Goal: Transaction & Acquisition: Book appointment/travel/reservation

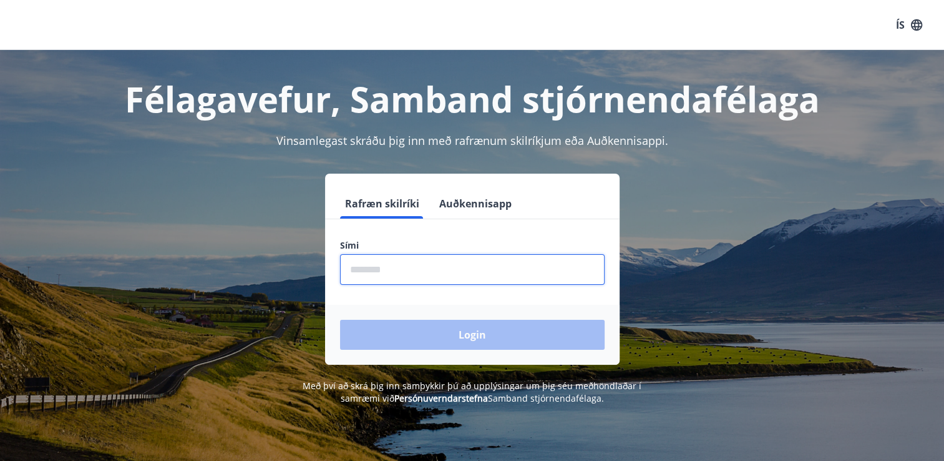
click at [367, 271] on input "phone" at bounding box center [472, 269] width 265 height 31
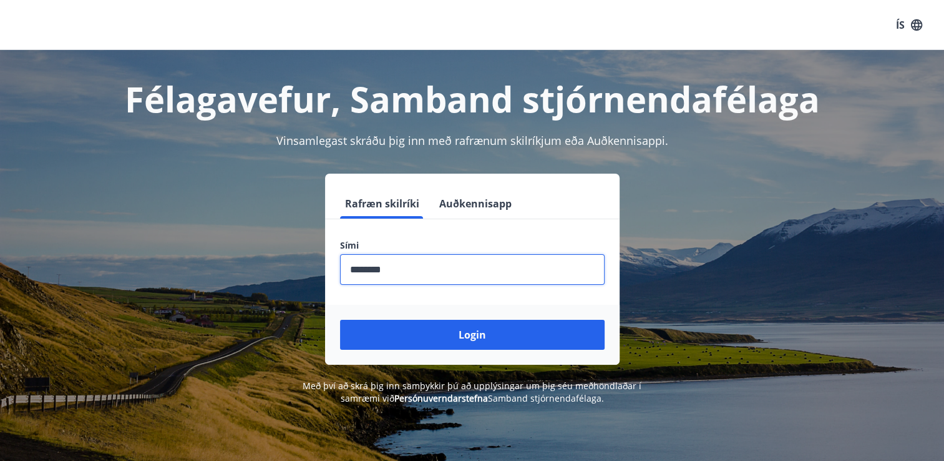
type input "********"
click at [340, 320] on button "Login" at bounding box center [472, 335] width 265 height 30
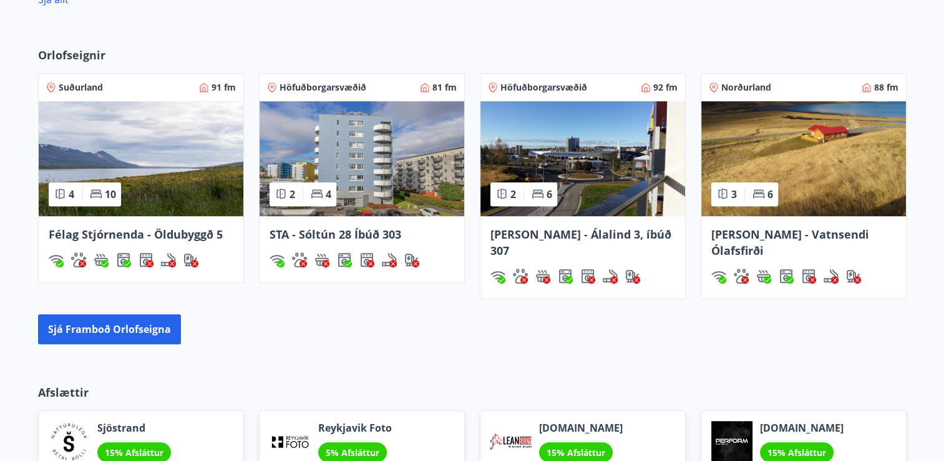
scroll to position [871, 0]
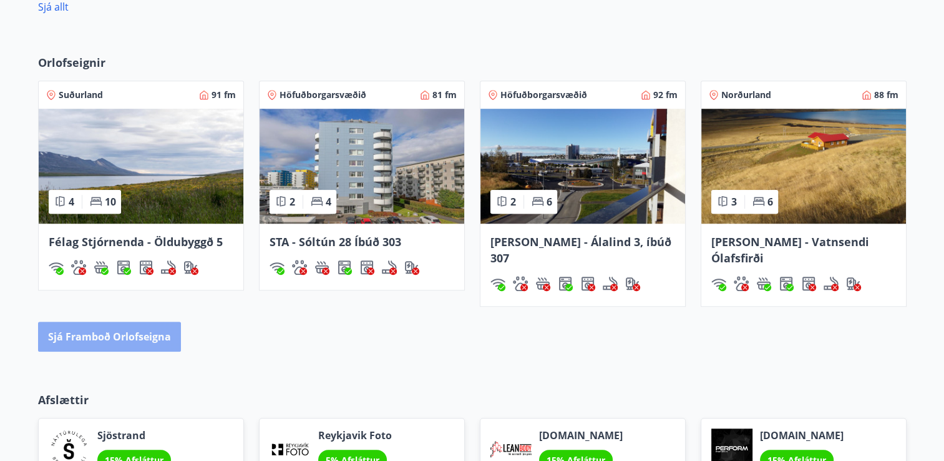
click at [117, 321] on button "Sjá framboð orlofseigna" at bounding box center [109, 336] width 143 height 30
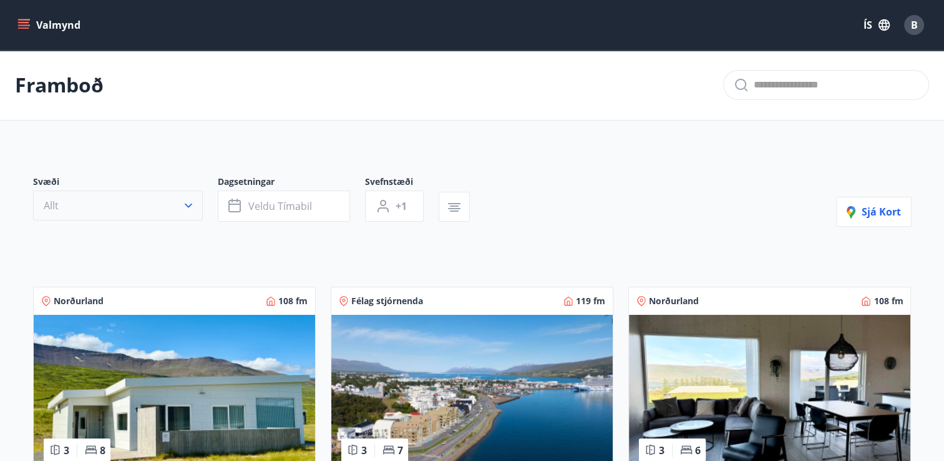
click at [188, 204] on icon "button" at bounding box center [188, 205] width 12 height 12
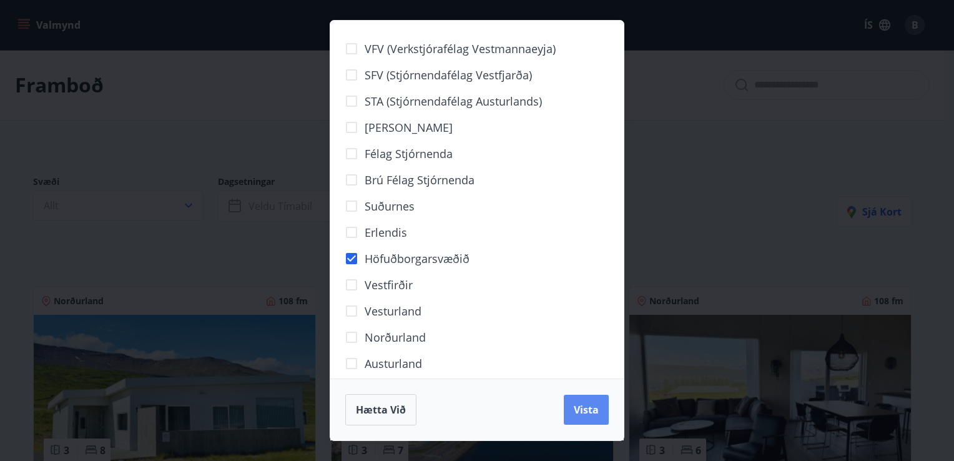
click at [582, 408] on span "Vista" at bounding box center [585, 410] width 25 height 14
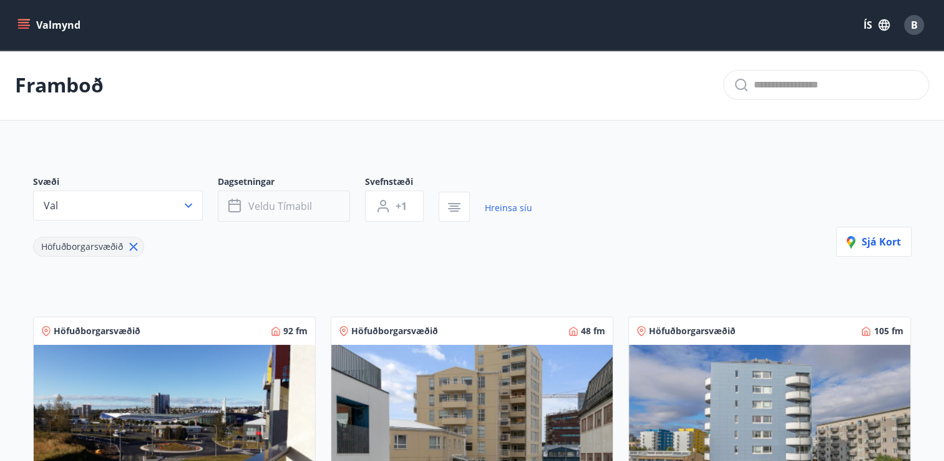
click at [296, 206] on span "Veldu tímabil" at bounding box center [280, 206] width 64 height 14
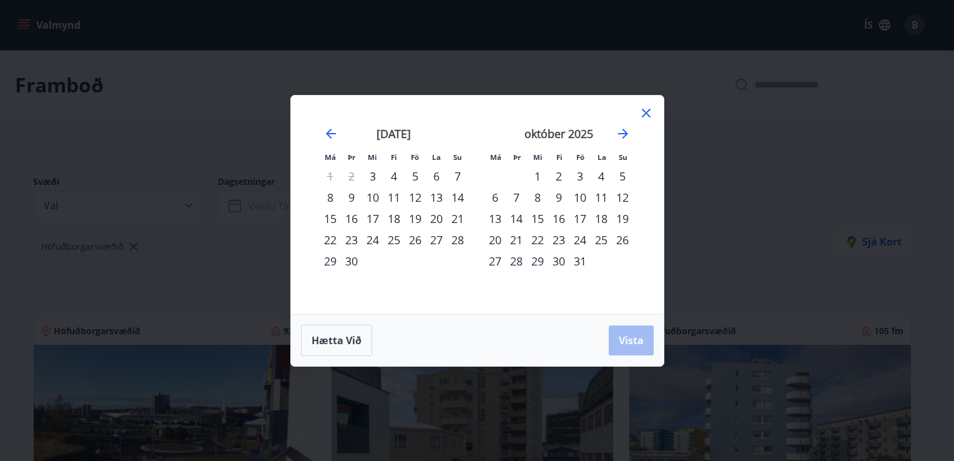
click at [330, 196] on div "8" at bounding box center [330, 197] width 21 height 21
click at [418, 198] on div "12" at bounding box center [414, 197] width 21 height 21
click at [637, 341] on span "Vista" at bounding box center [630, 340] width 25 height 14
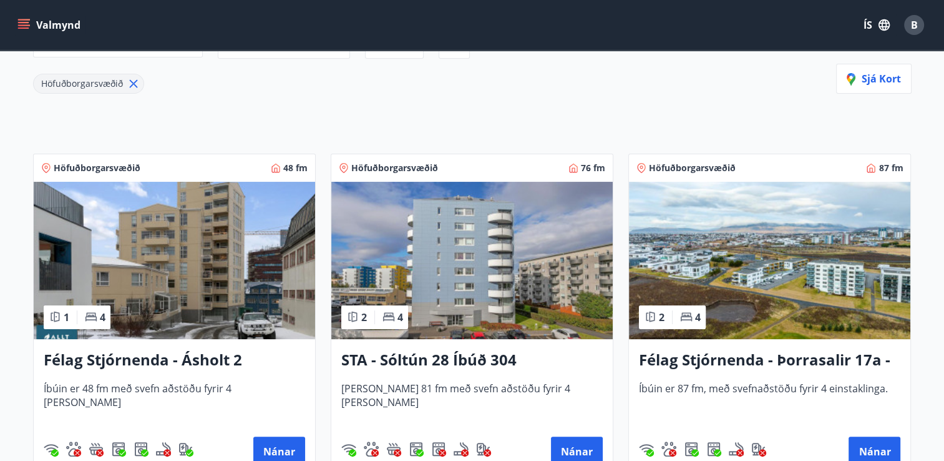
scroll to position [173, 0]
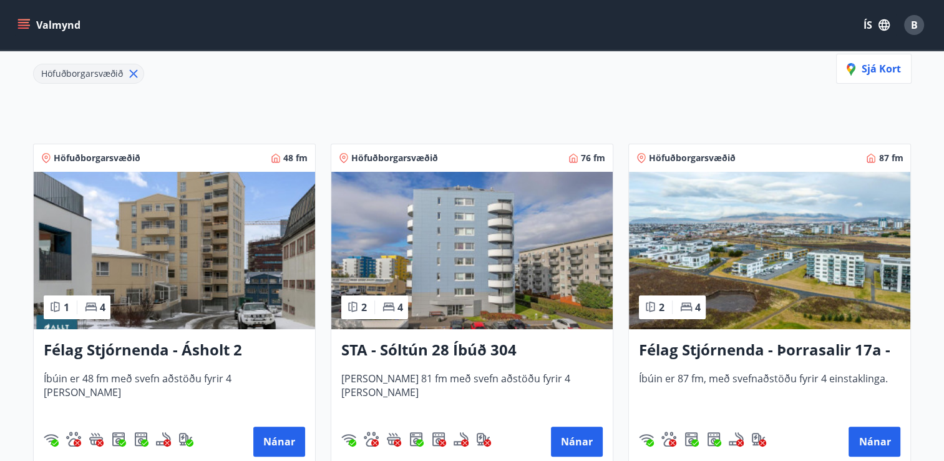
click at [226, 266] on img at bounding box center [174, 250] width 281 height 157
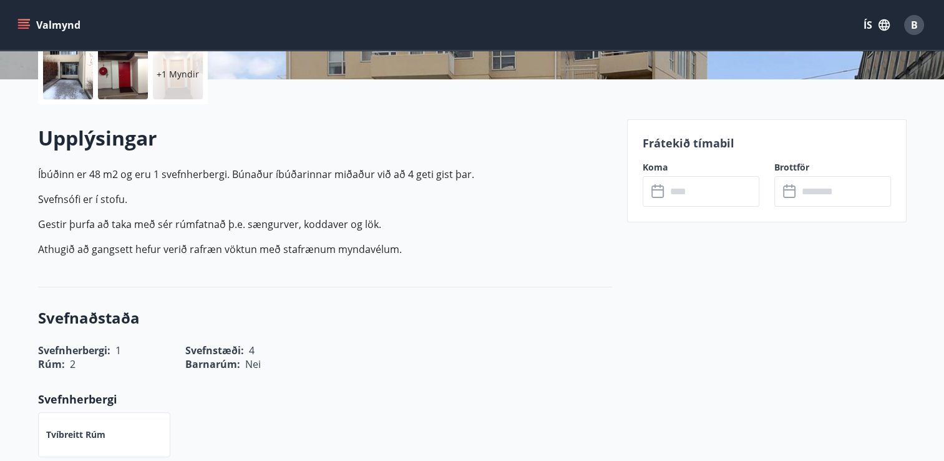
scroll to position [293, 0]
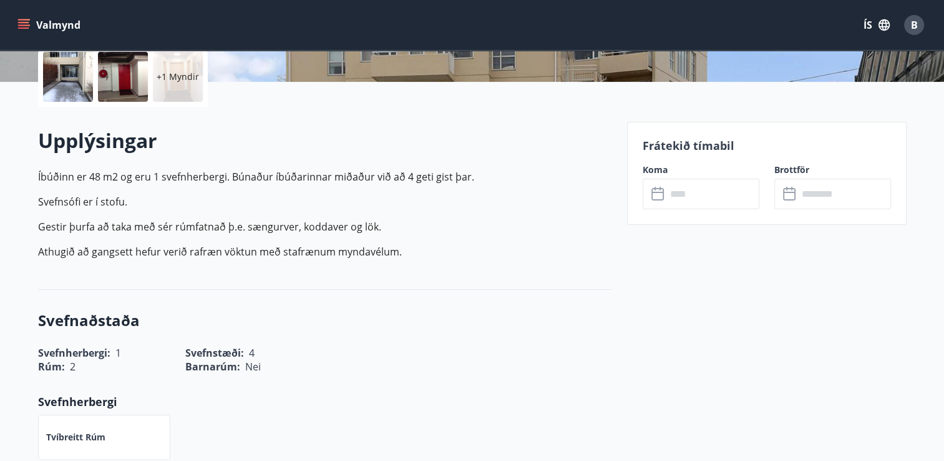
click at [720, 202] on input "text" at bounding box center [712, 193] width 93 height 31
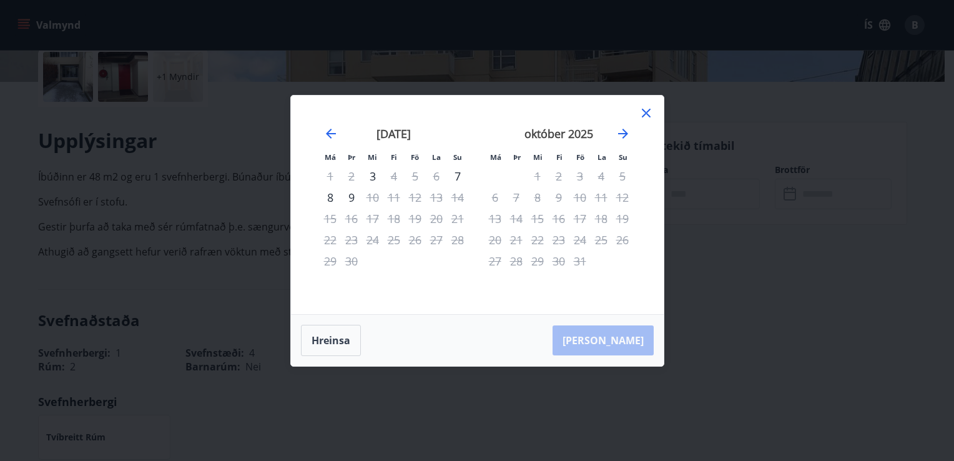
click at [644, 113] on icon at bounding box center [645, 112] width 15 height 15
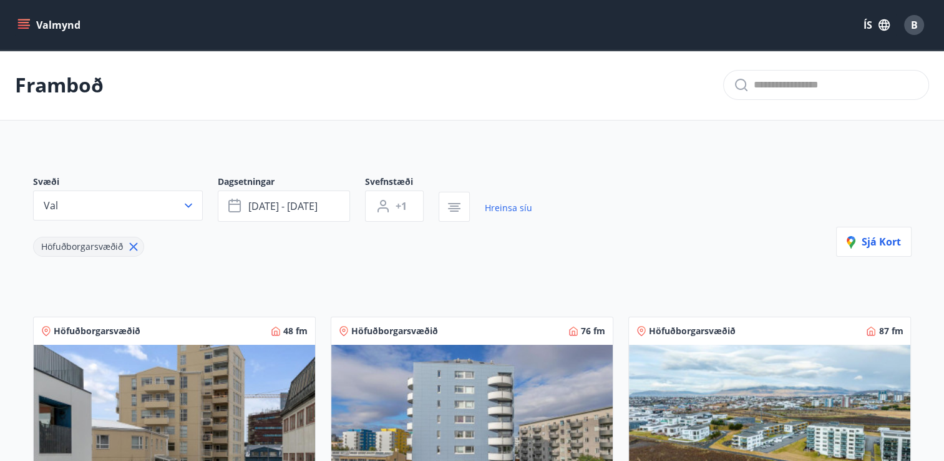
click at [528, 409] on img at bounding box center [471, 422] width 281 height 157
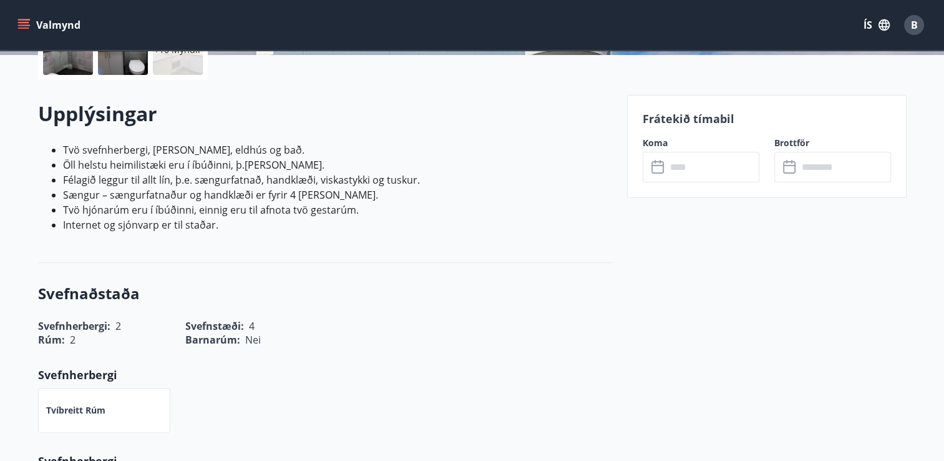
scroll to position [317, 0]
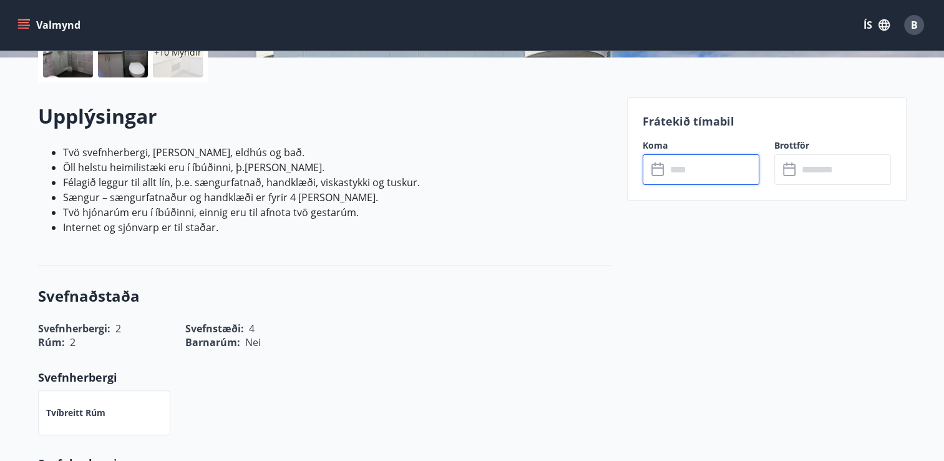
click at [693, 165] on input "text" at bounding box center [712, 169] width 93 height 31
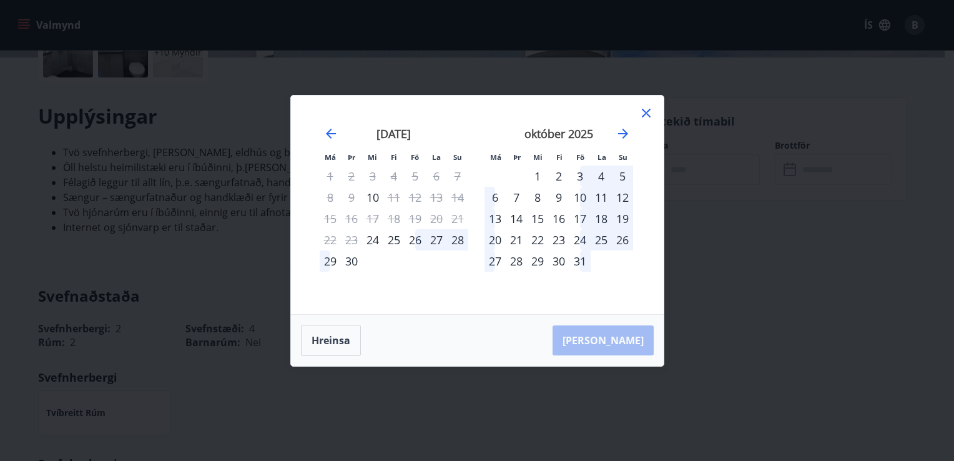
click at [642, 113] on icon at bounding box center [645, 112] width 15 height 15
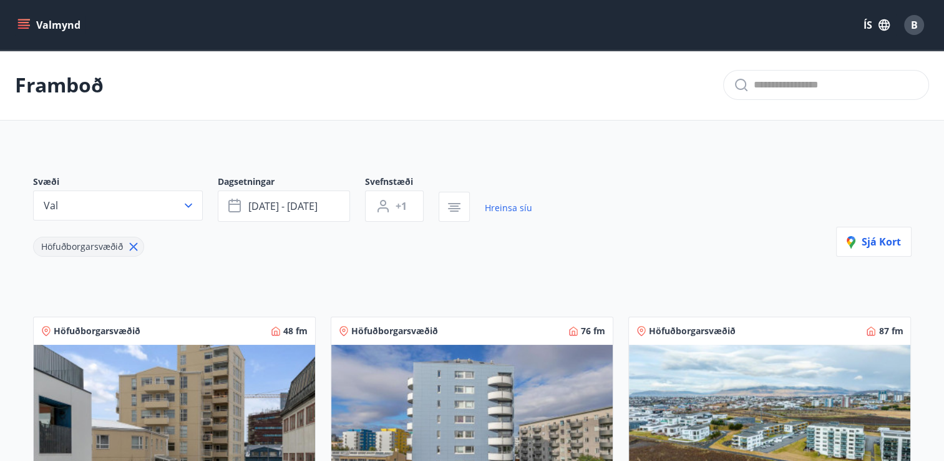
click at [774, 406] on img at bounding box center [769, 422] width 281 height 157
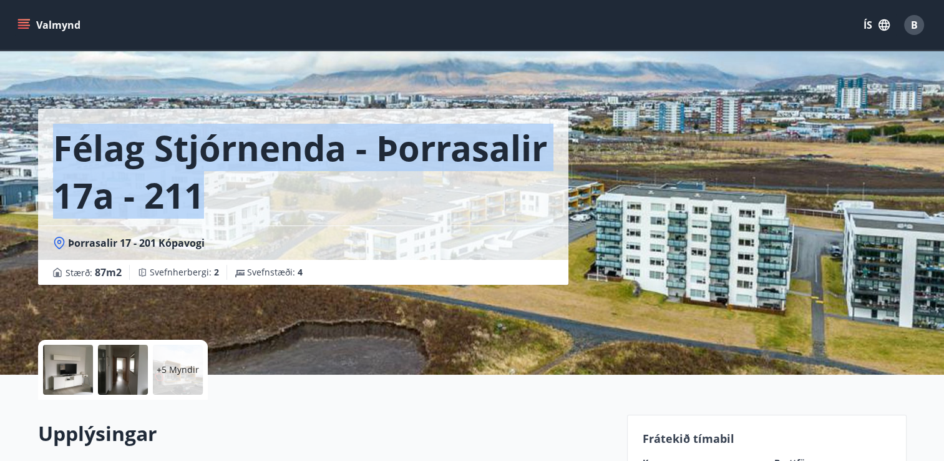
drag, startPoint x: 944, startPoint y: 79, endPoint x: 955, endPoint y: 193, distance: 114.8
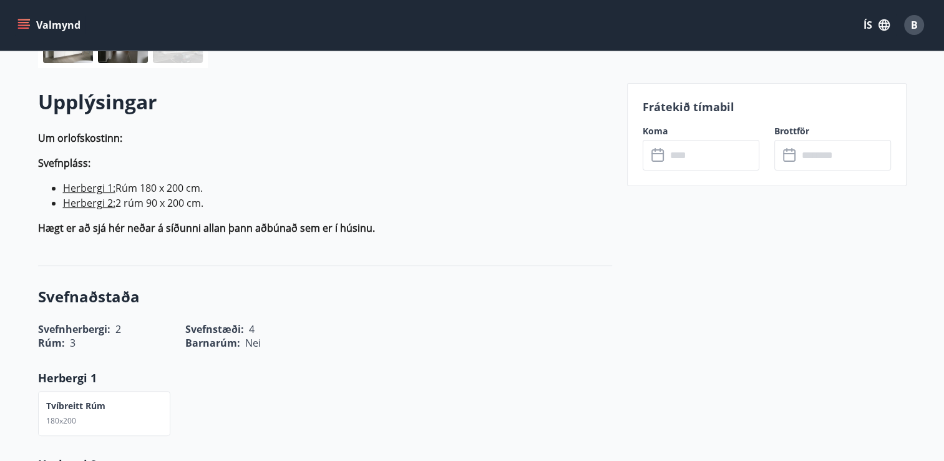
scroll to position [341, 0]
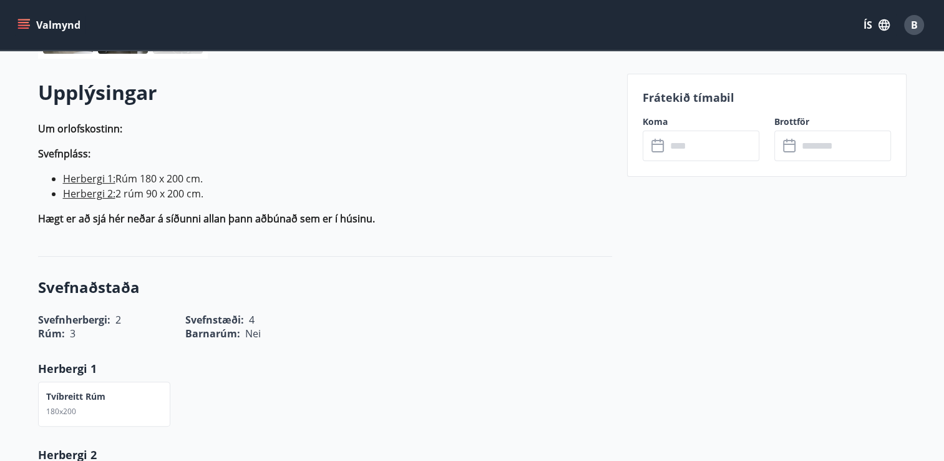
click at [675, 145] on input "text" at bounding box center [712, 145] width 93 height 31
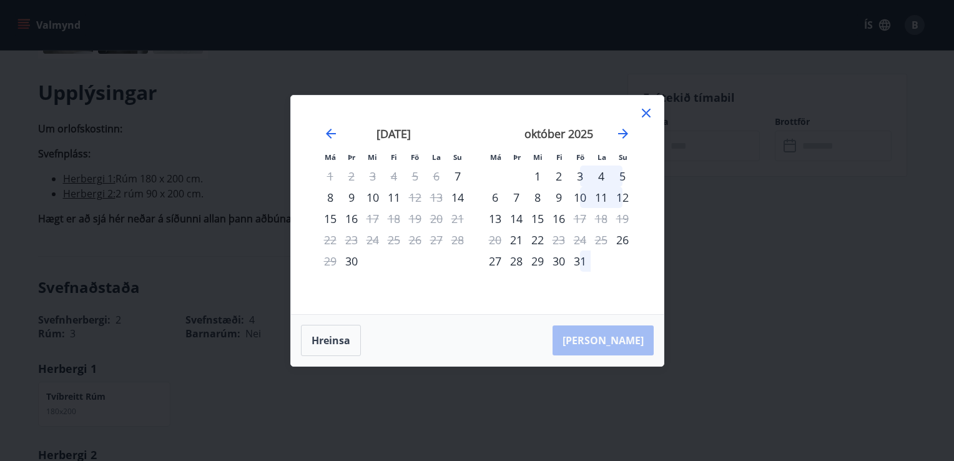
click at [646, 118] on icon at bounding box center [645, 112] width 15 height 15
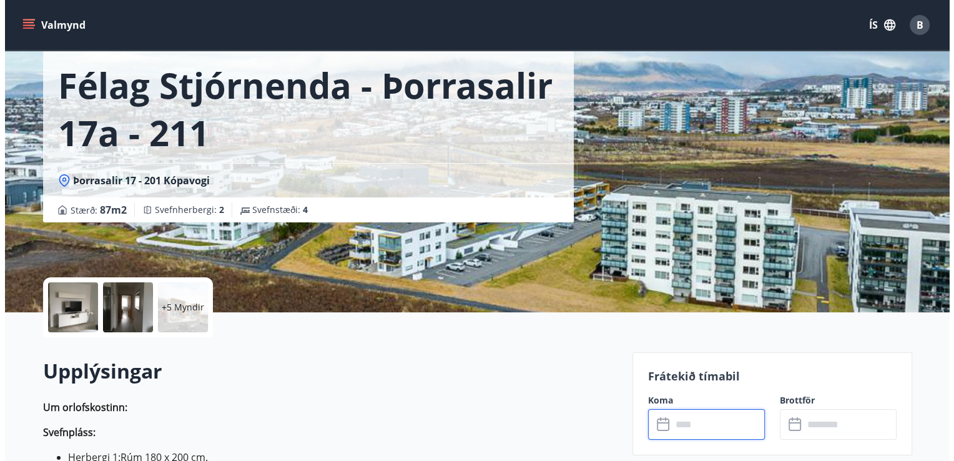
scroll to position [55, 0]
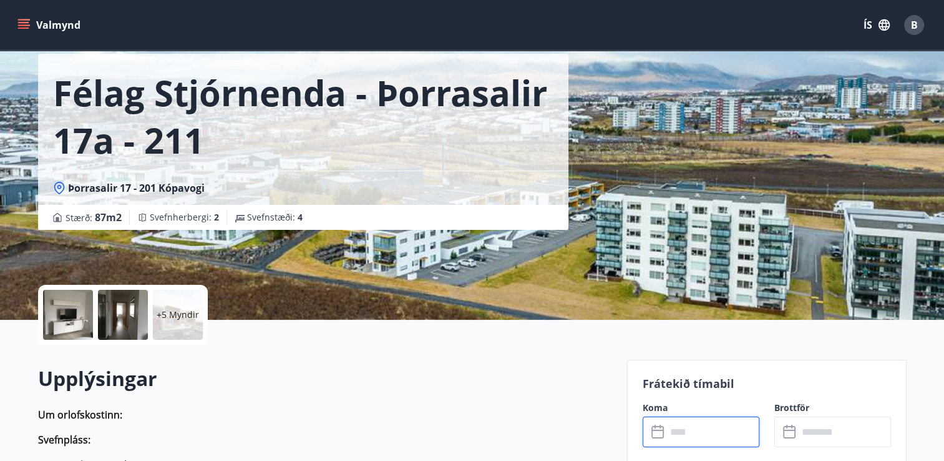
click at [67, 310] on div at bounding box center [68, 315] width 50 height 50
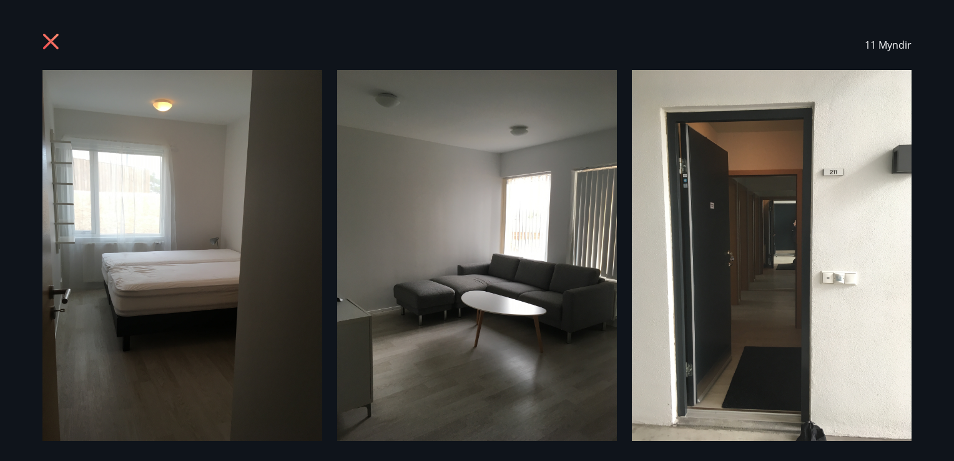
click at [657, 356] on div "11 Myndir" at bounding box center [476, 230] width 899 height 421
click at [861, 246] on img at bounding box center [772, 256] width 280 height 373
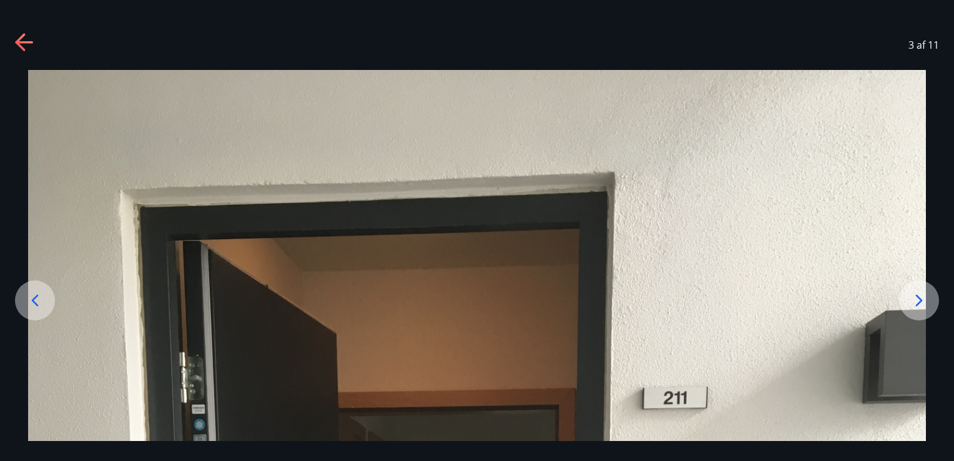
click at [930, 306] on div at bounding box center [919, 300] width 40 height 40
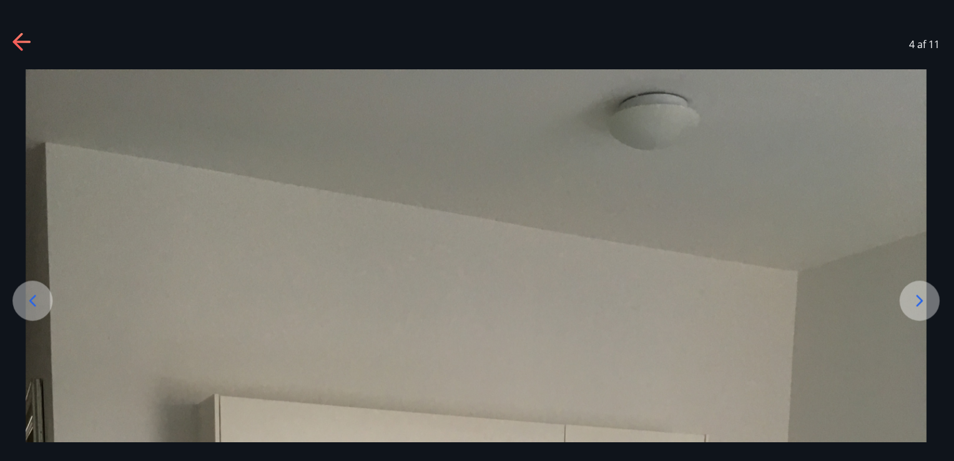
scroll to position [54, 0]
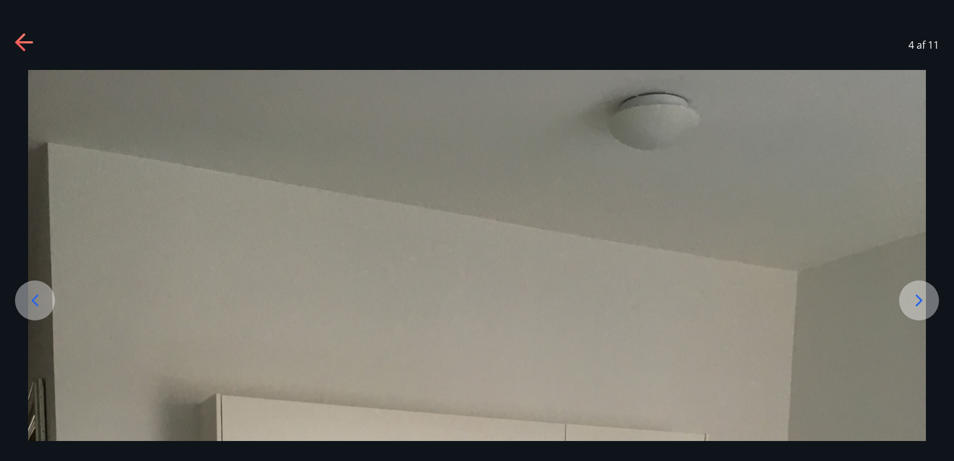
click at [26, 41] on icon at bounding box center [23, 42] width 17 height 2
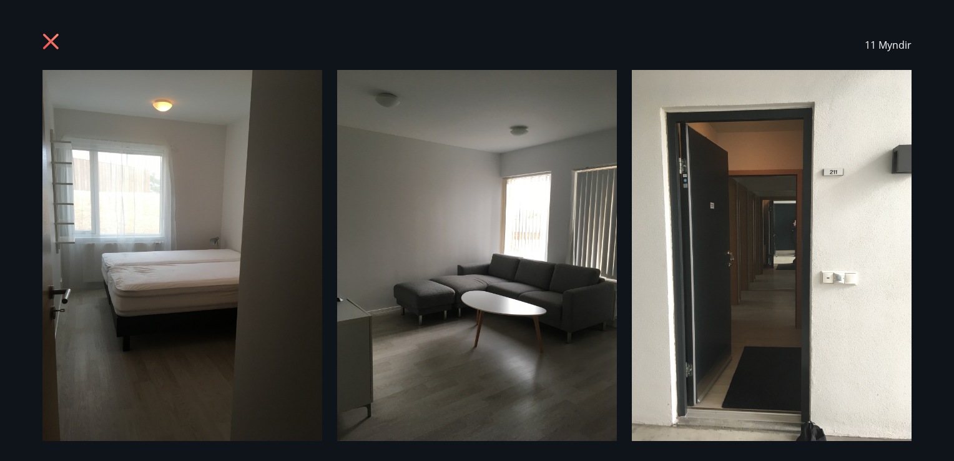
click at [857, 281] on img at bounding box center [772, 256] width 280 height 373
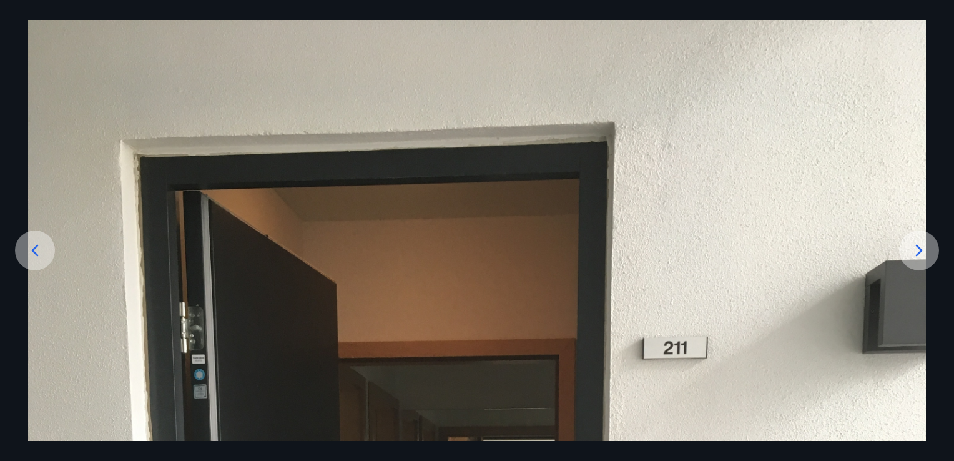
click at [916, 250] on icon at bounding box center [919, 250] width 20 height 20
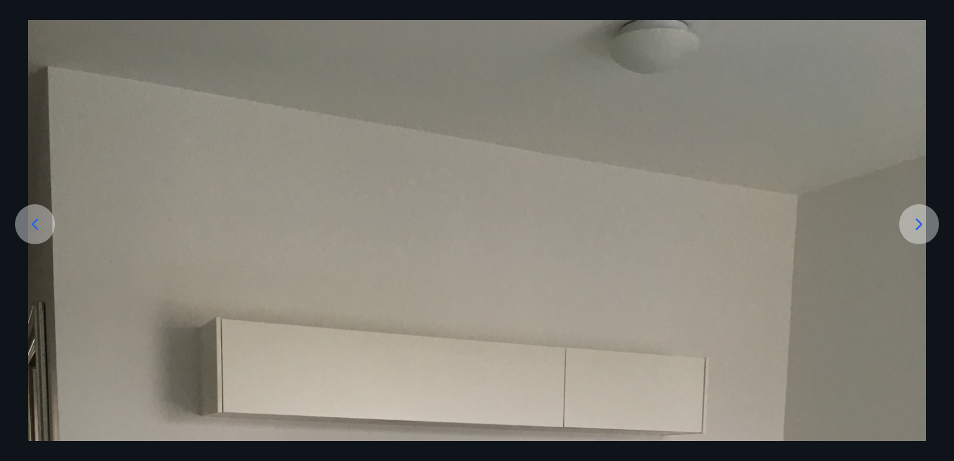
scroll to position [52, 0]
click at [926, 214] on icon at bounding box center [919, 224] width 20 height 20
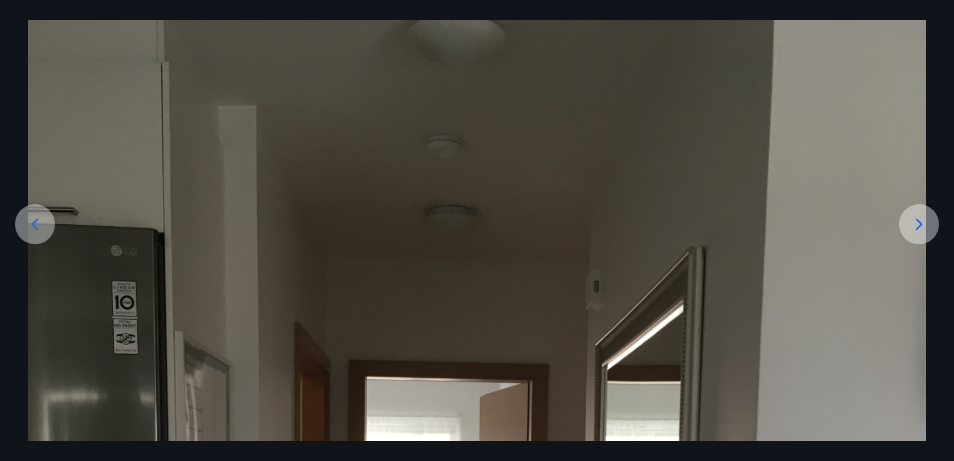
click at [914, 225] on icon at bounding box center [919, 224] width 20 height 20
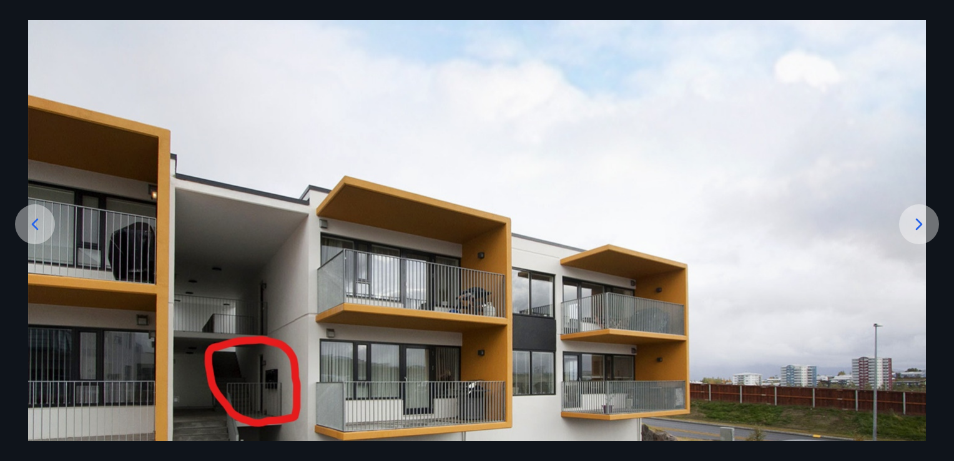
click at [914, 225] on icon at bounding box center [919, 224] width 20 height 20
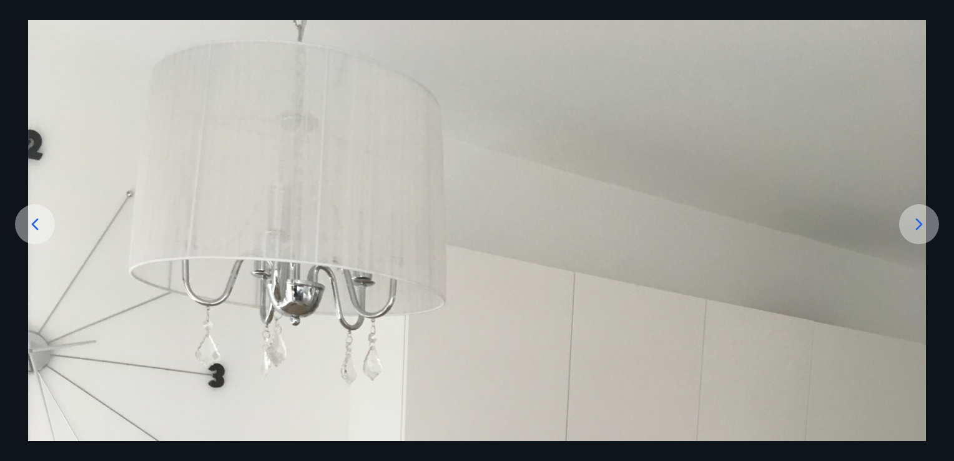
click at [915, 225] on icon at bounding box center [919, 224] width 20 height 20
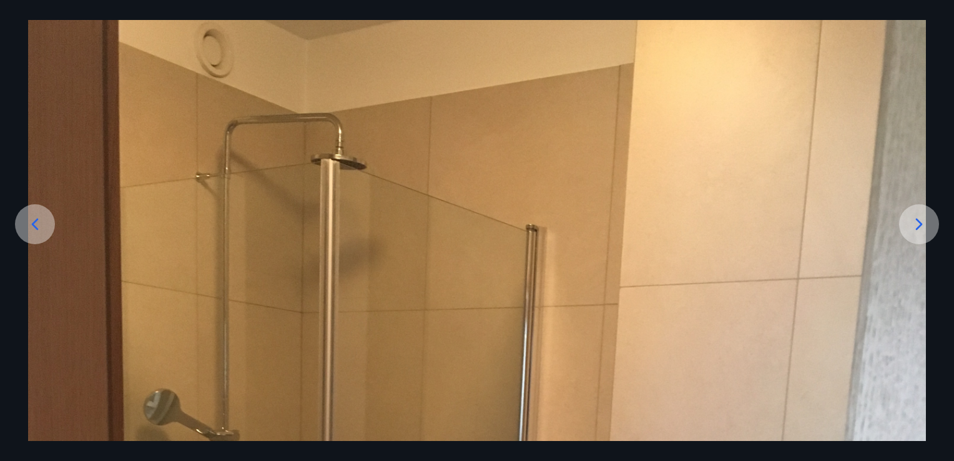
click at [919, 227] on icon at bounding box center [918, 224] width 7 height 12
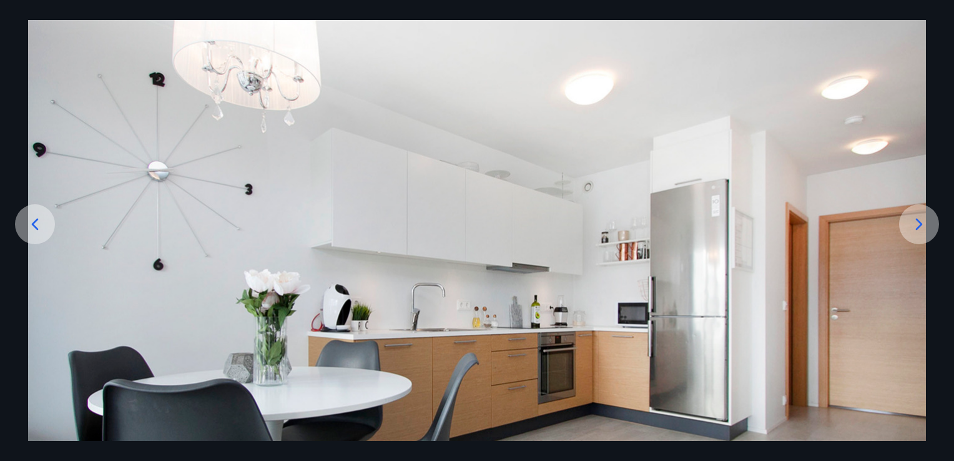
click at [919, 227] on icon at bounding box center [918, 224] width 7 height 12
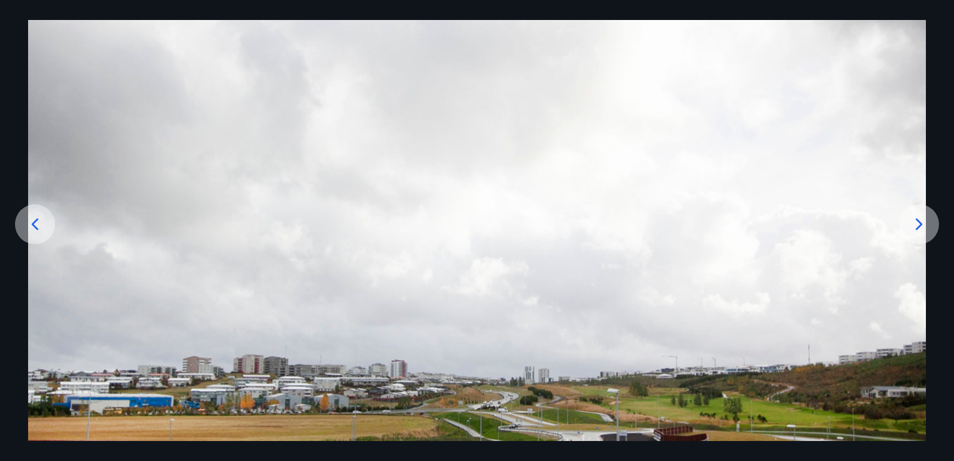
click at [918, 227] on icon at bounding box center [918, 224] width 7 height 12
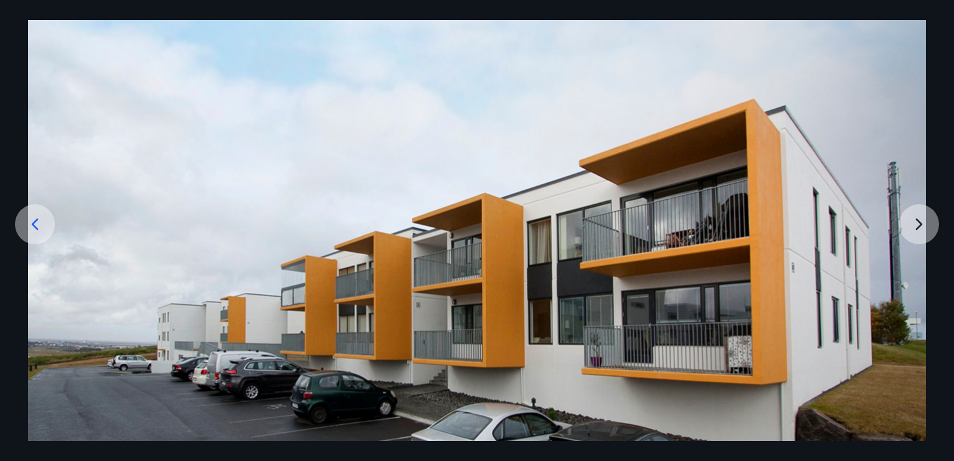
click at [918, 227] on img at bounding box center [476, 293] width 897 height 598
click at [914, 225] on img at bounding box center [476, 293] width 897 height 598
click at [920, 223] on img at bounding box center [476, 293] width 897 height 598
drag, startPoint x: 0, startPoint y: 12, endPoint x: 11, endPoint y: -11, distance: 25.7
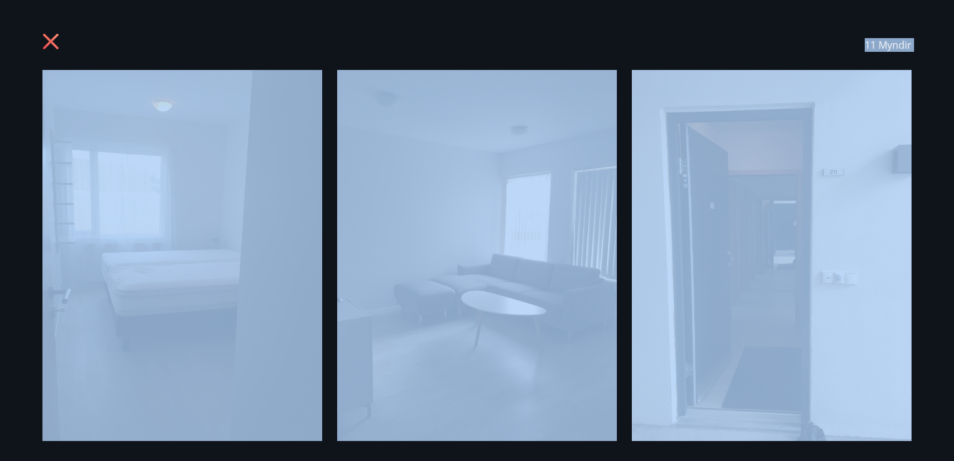
click at [46, 39] on icon at bounding box center [52, 43] width 20 height 20
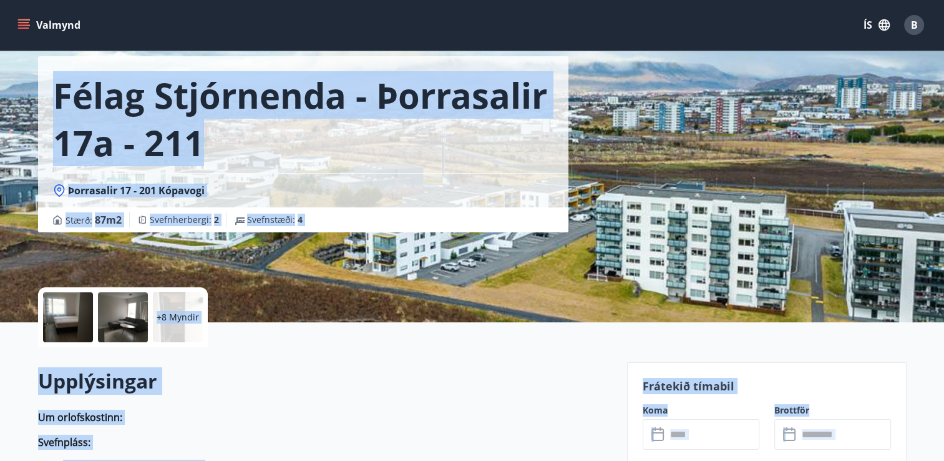
click at [336, 408] on div "Upplýsingar Um orlofskostinn: Svefnpláss: Herbergi 1: Rúm 180 x 200 cm. Herberg…" at bounding box center [325, 445] width 574 height 157
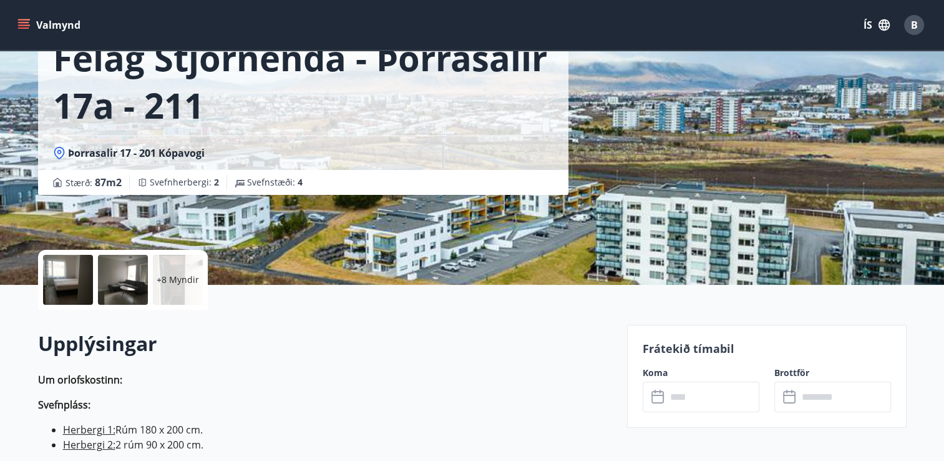
scroll to position [85, 0]
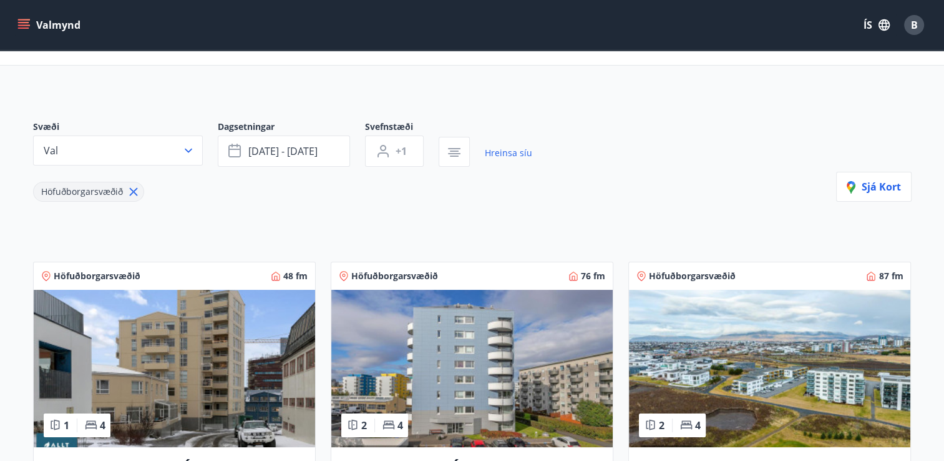
scroll to position [54, 0]
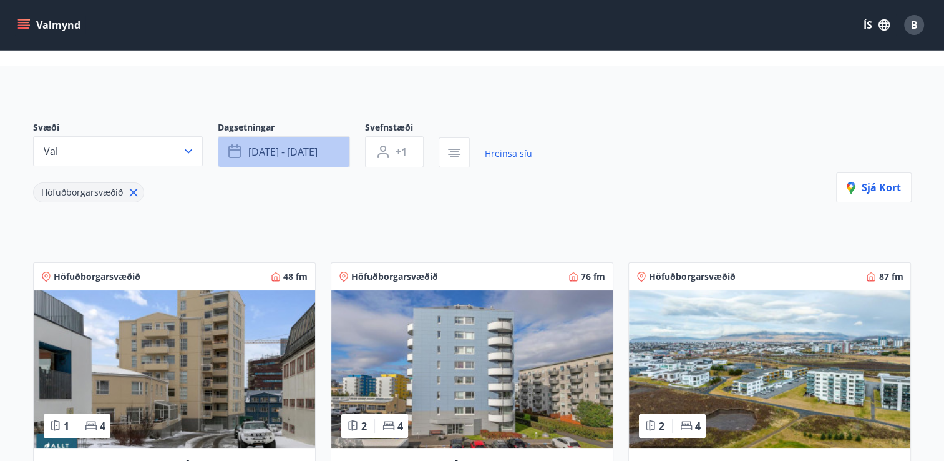
click at [328, 153] on button "[DATE] - [DATE]" at bounding box center [284, 151] width 132 height 31
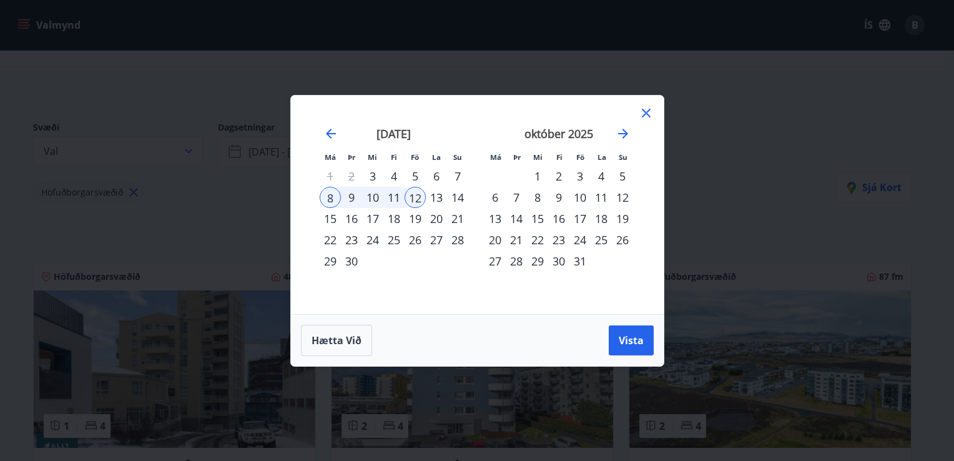
click at [649, 115] on icon at bounding box center [646, 113] width 9 height 9
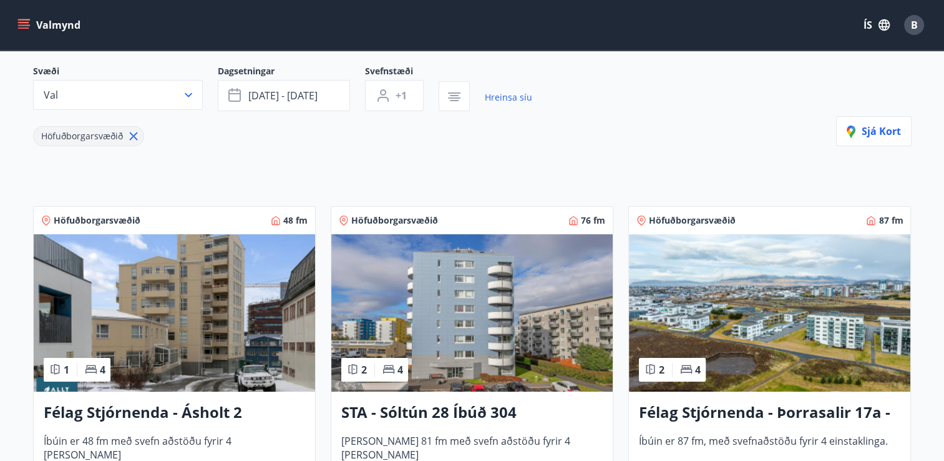
scroll to position [117, 0]
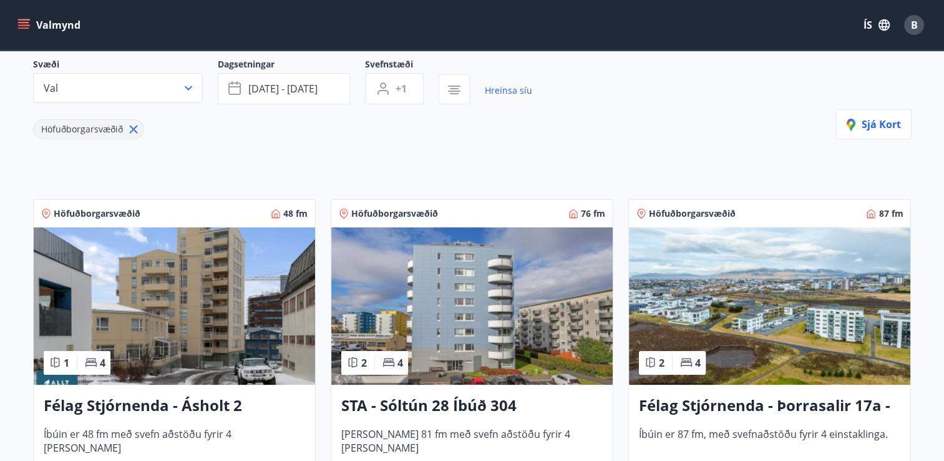
click at [725, 293] on img at bounding box center [769, 305] width 281 height 157
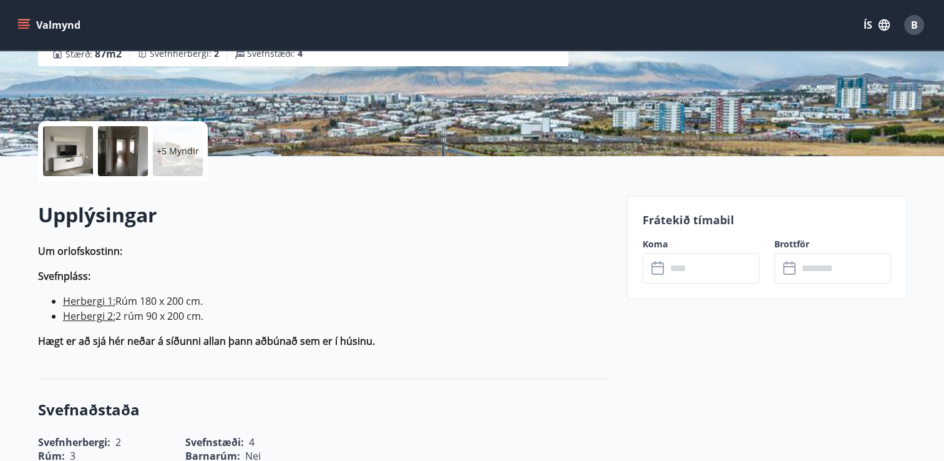
scroll to position [233, 0]
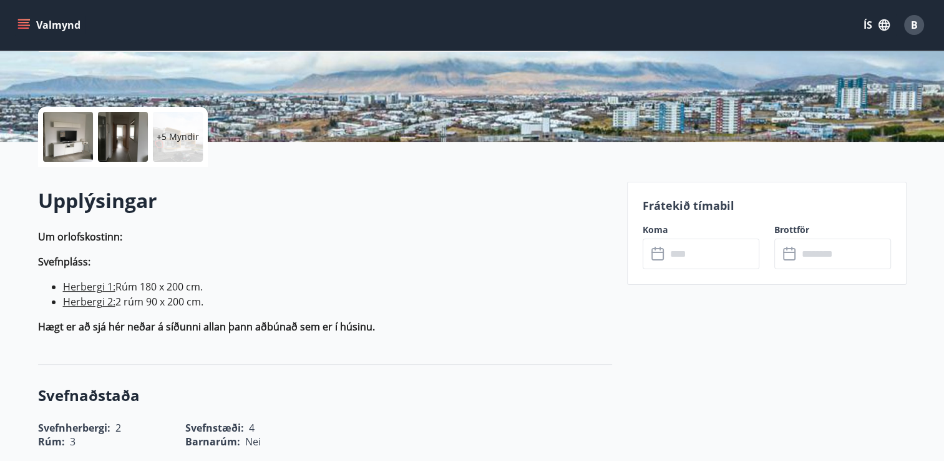
click at [691, 256] on input "text" at bounding box center [712, 253] width 93 height 31
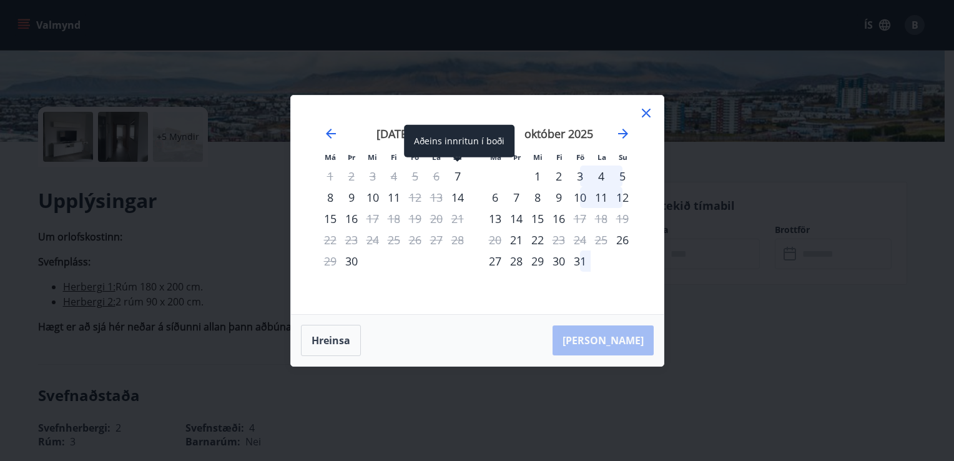
click at [457, 178] on div "7" at bounding box center [457, 175] width 21 height 21
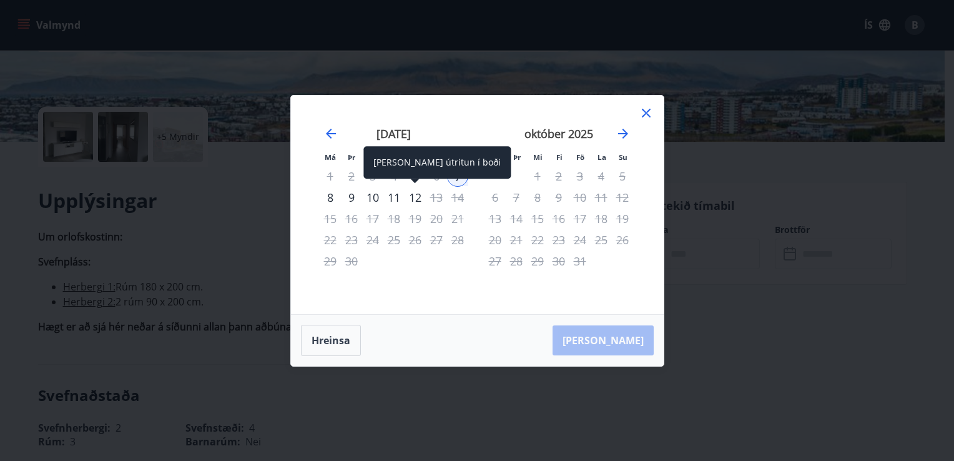
click at [410, 200] on div "12" at bounding box center [414, 197] width 21 height 21
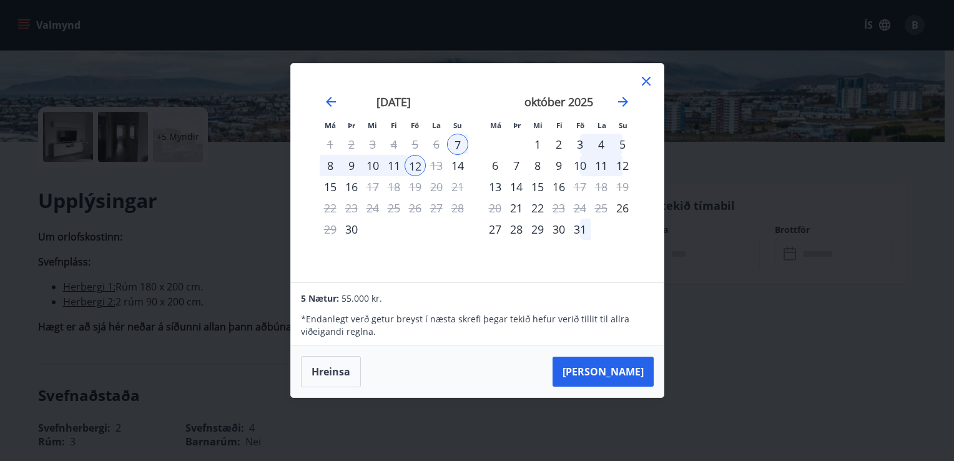
click at [328, 162] on div "8" at bounding box center [330, 165] width 21 height 21
click at [605, 373] on button "[PERSON_NAME]" at bounding box center [602, 371] width 101 height 30
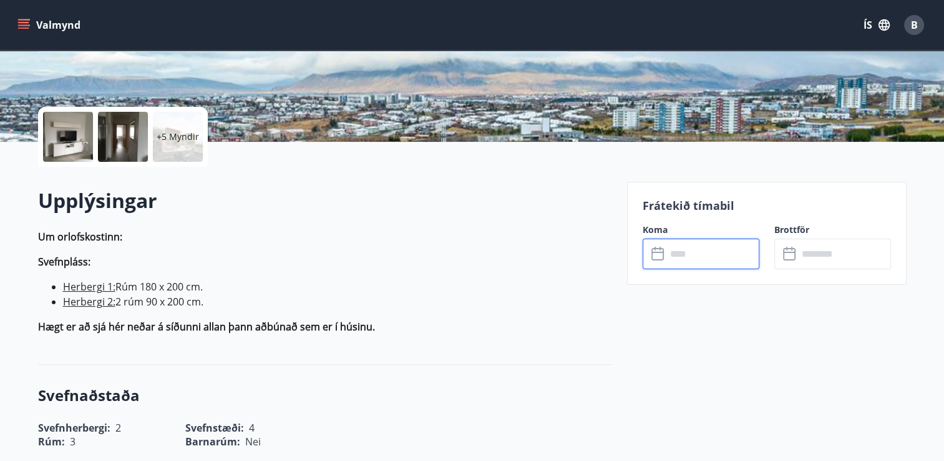
type input "******"
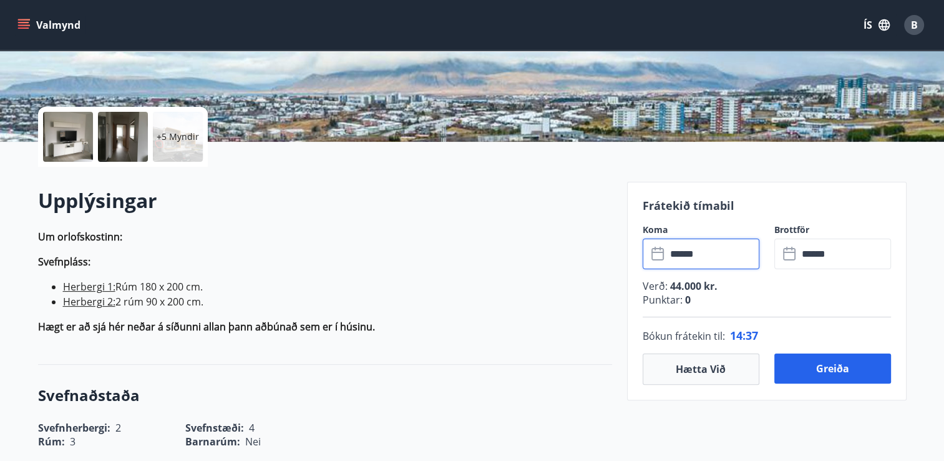
click at [723, 260] on input "******" at bounding box center [712, 253] width 93 height 31
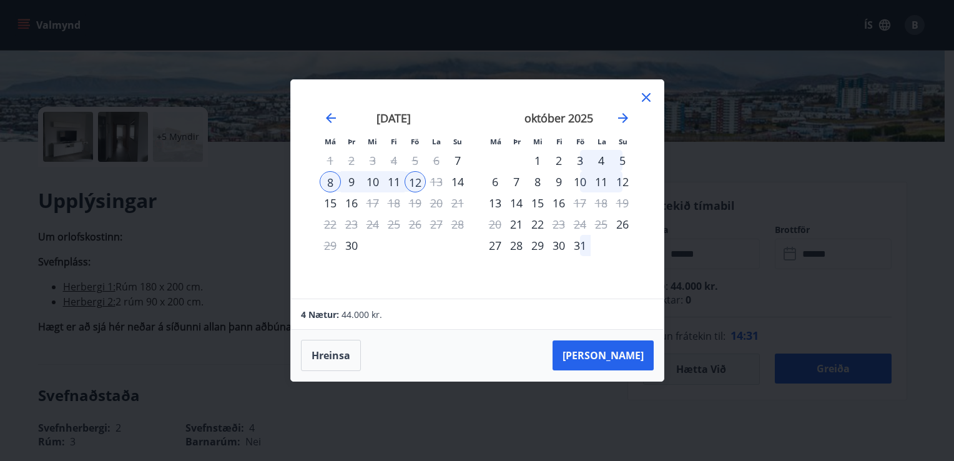
click at [639, 99] on icon at bounding box center [645, 97] width 15 height 15
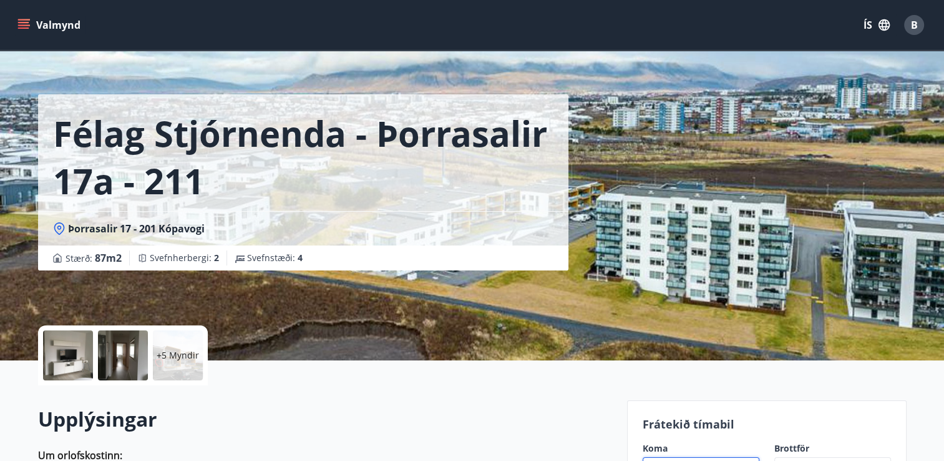
scroll to position [0, 0]
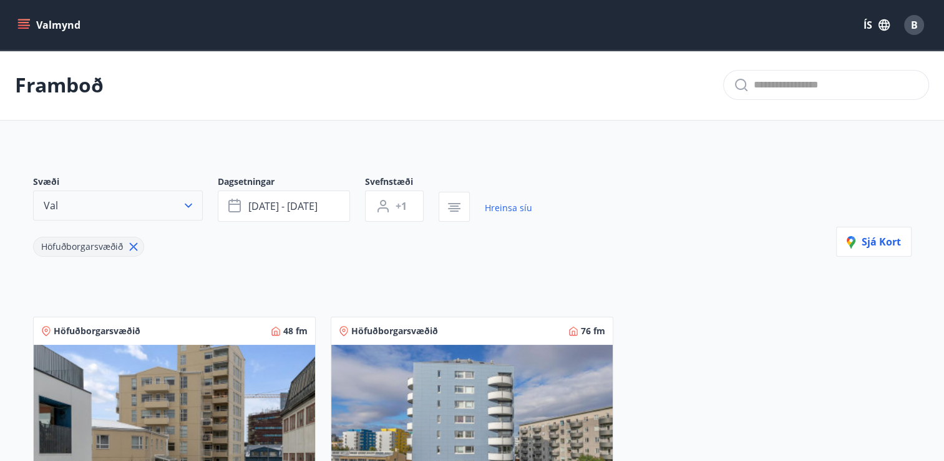
click at [188, 206] on icon "button" at bounding box center [188, 205] width 7 height 4
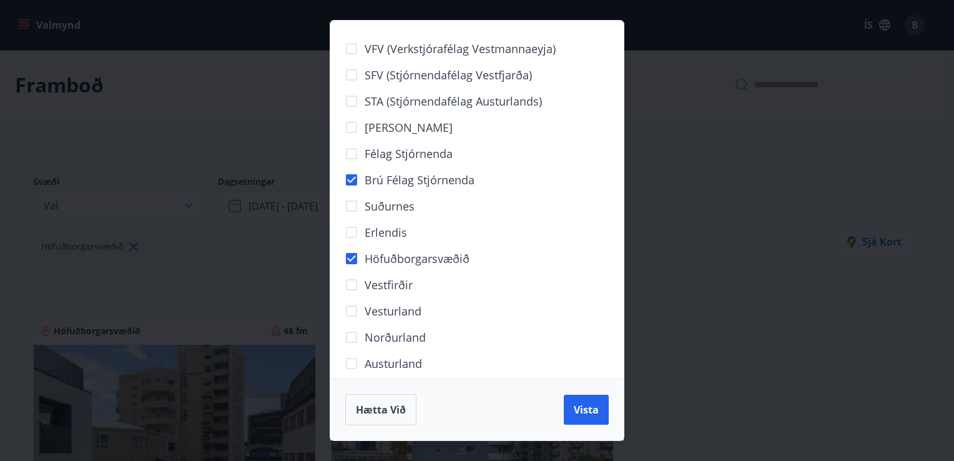
click at [479, 274] on div "Vestfirðir" at bounding box center [476, 284] width 263 height 26
click at [590, 418] on button "Vista" at bounding box center [586, 409] width 45 height 30
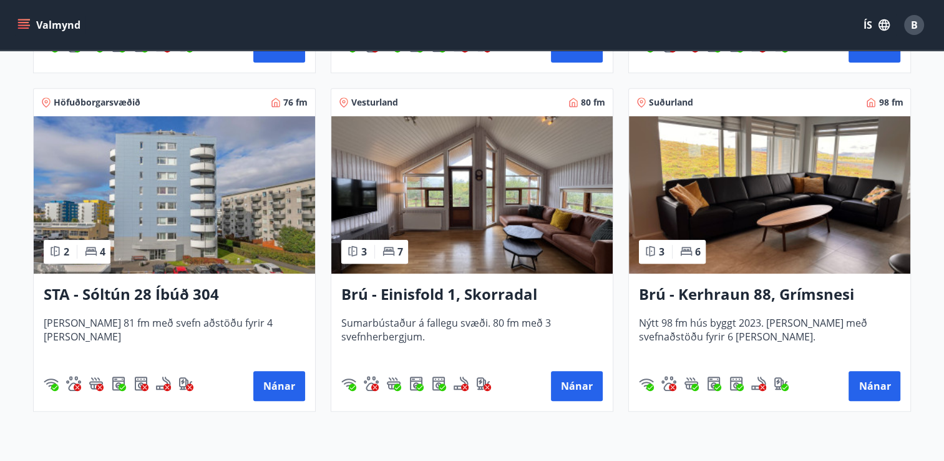
scroll to position [609, 0]
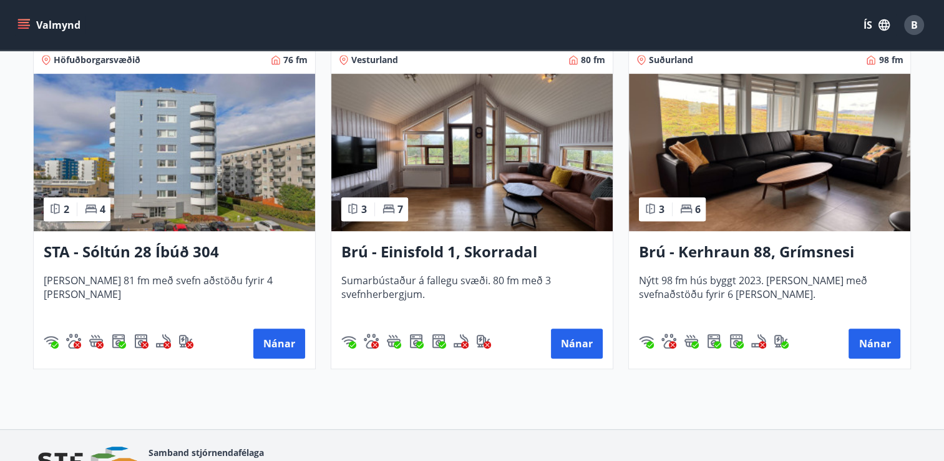
click at [770, 249] on h3 "Brú - Kerhraun 88, Grímsnesi (grænt hús)" at bounding box center [769, 252] width 261 height 22
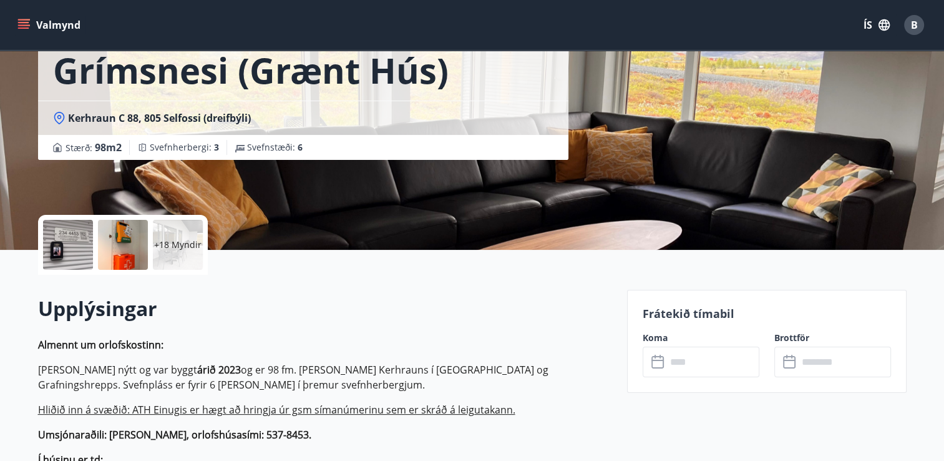
scroll to position [150, 0]
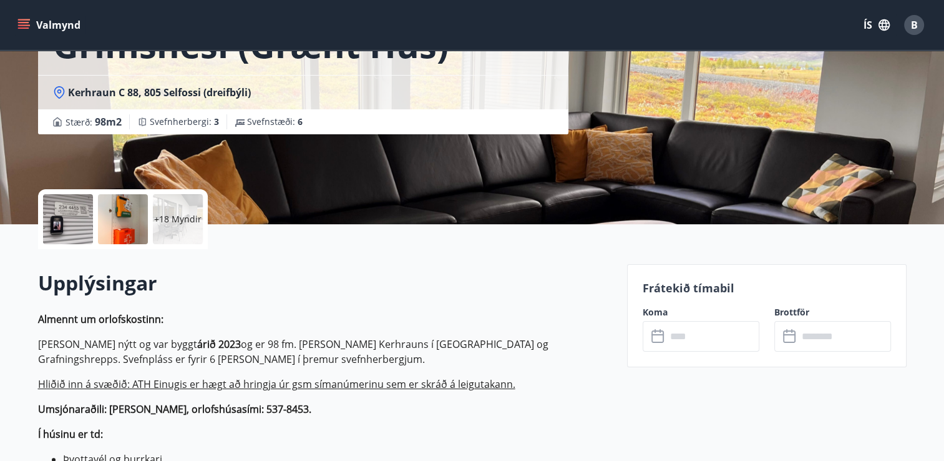
click at [685, 332] on input "text" at bounding box center [712, 336] width 93 height 31
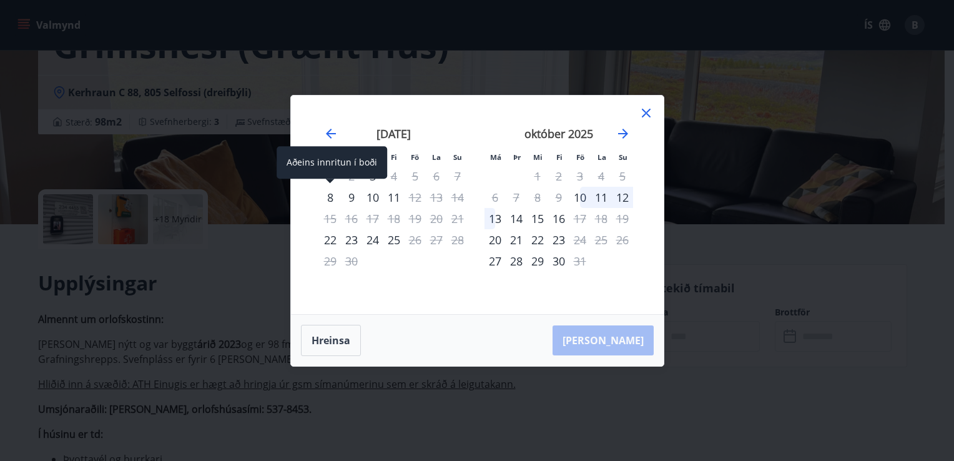
click at [325, 190] on div "8" at bounding box center [330, 197] width 21 height 21
click at [329, 199] on div "8" at bounding box center [330, 197] width 21 height 21
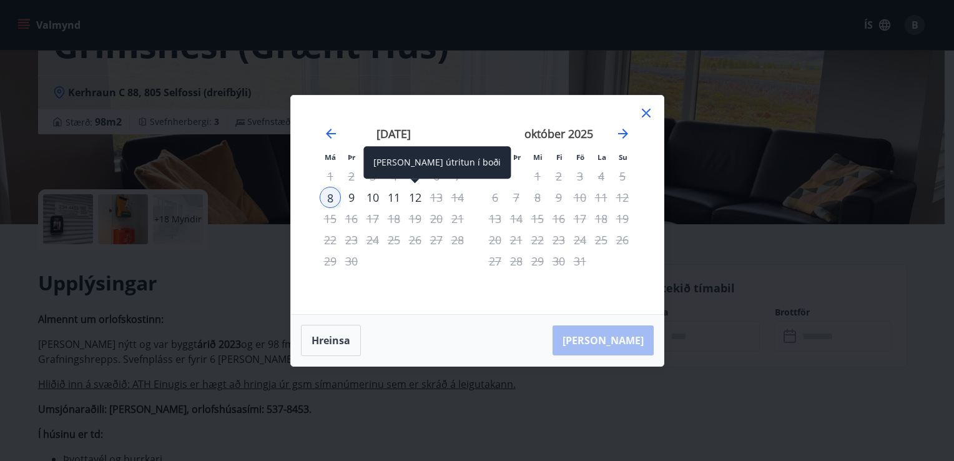
click at [419, 197] on div "12" at bounding box center [414, 197] width 21 height 21
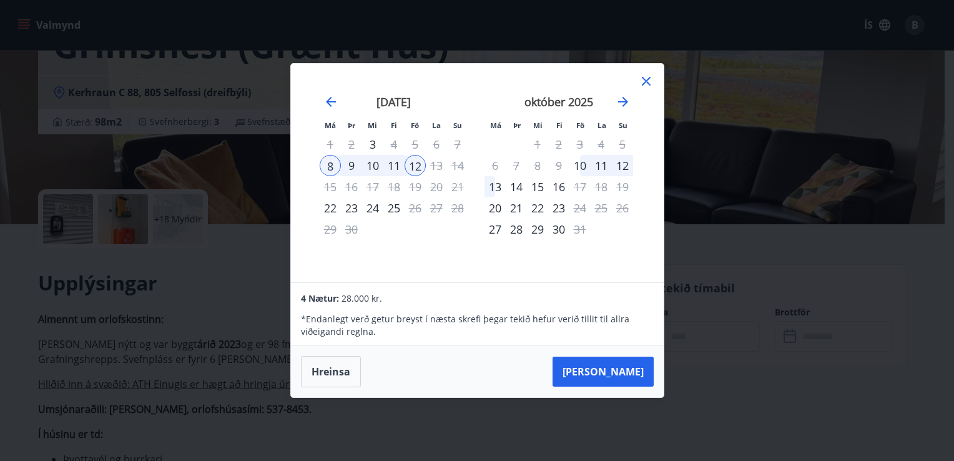
click at [661, 382] on div "[PERSON_NAME]" at bounding box center [477, 371] width 373 height 51
click at [646, 80] on icon at bounding box center [645, 81] width 15 height 15
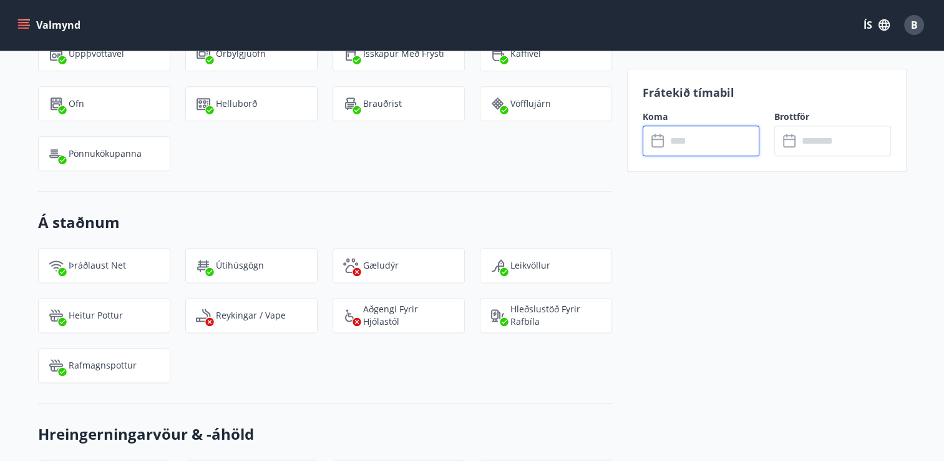
scroll to position [1549, 0]
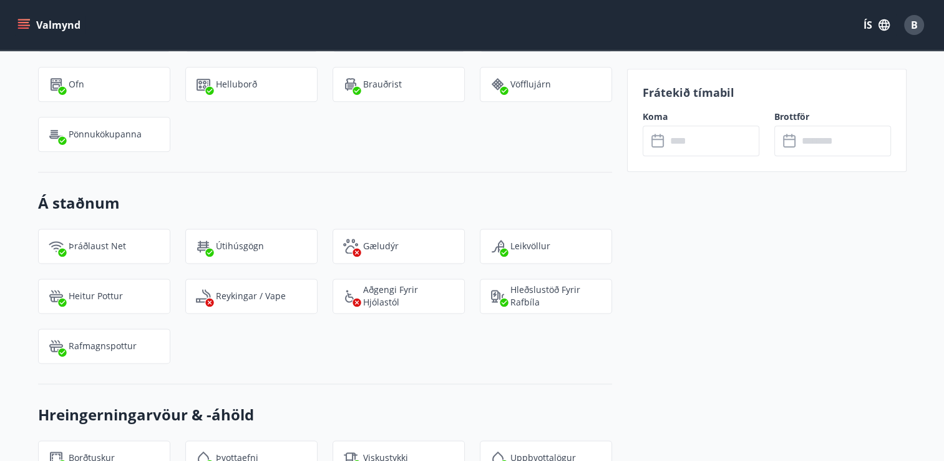
drag, startPoint x: 924, startPoint y: 283, endPoint x: 933, endPoint y: 301, distance: 19.8
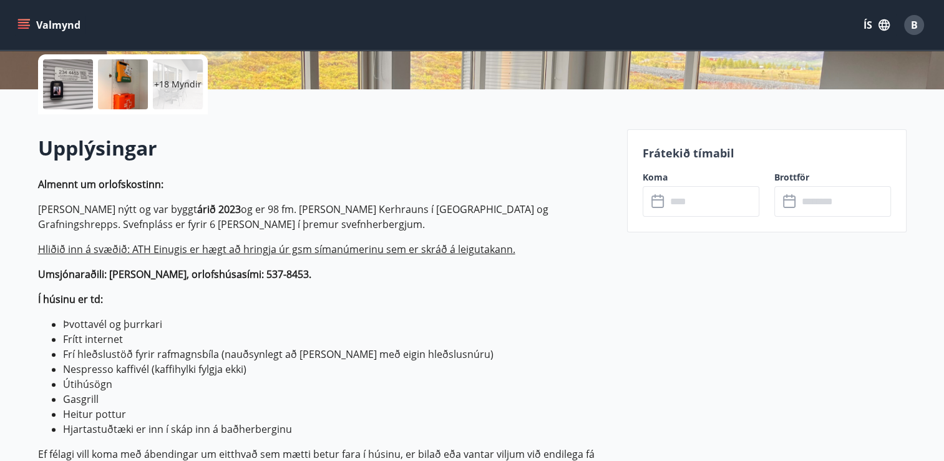
scroll to position [289, 0]
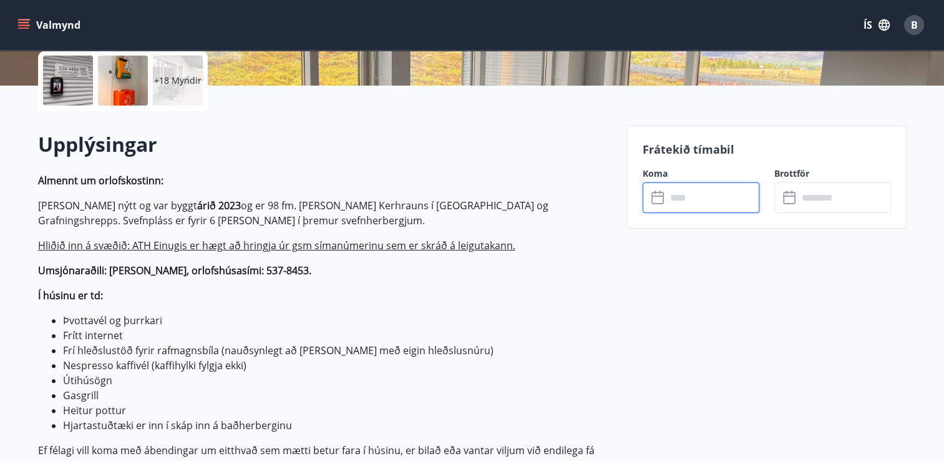
click at [675, 197] on input "text" at bounding box center [712, 197] width 93 height 31
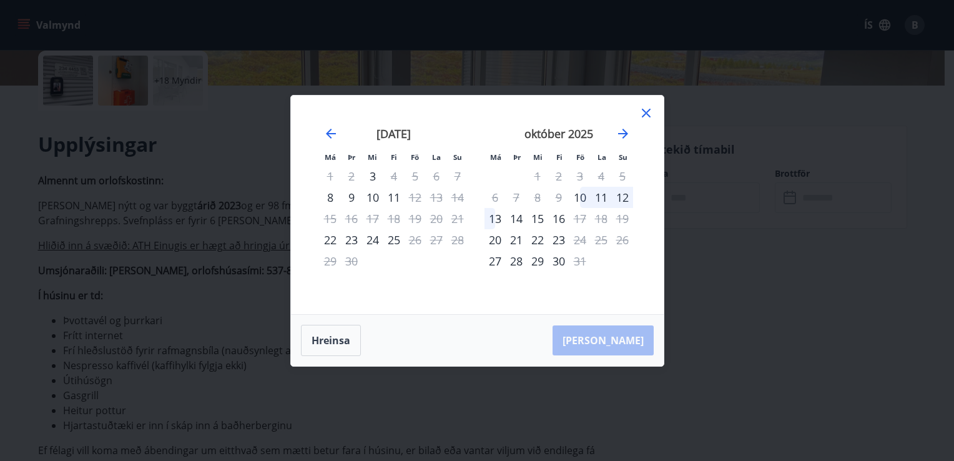
click at [648, 113] on icon at bounding box center [645, 112] width 15 height 15
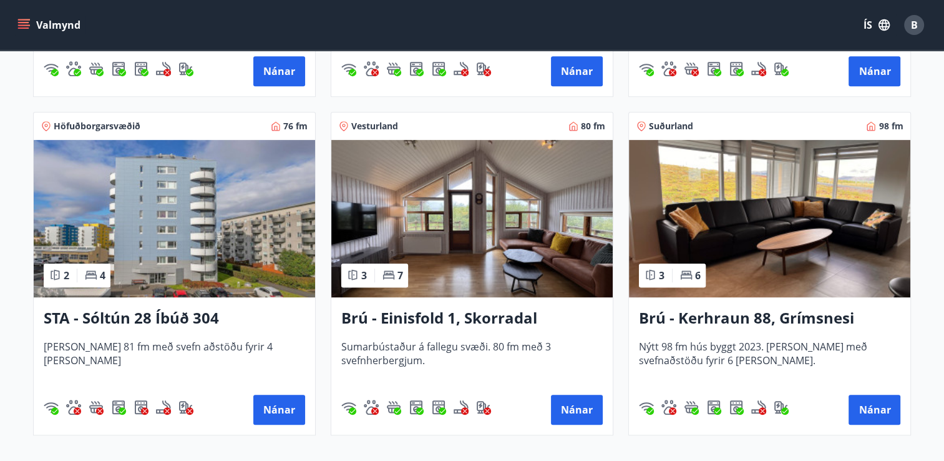
scroll to position [550, 0]
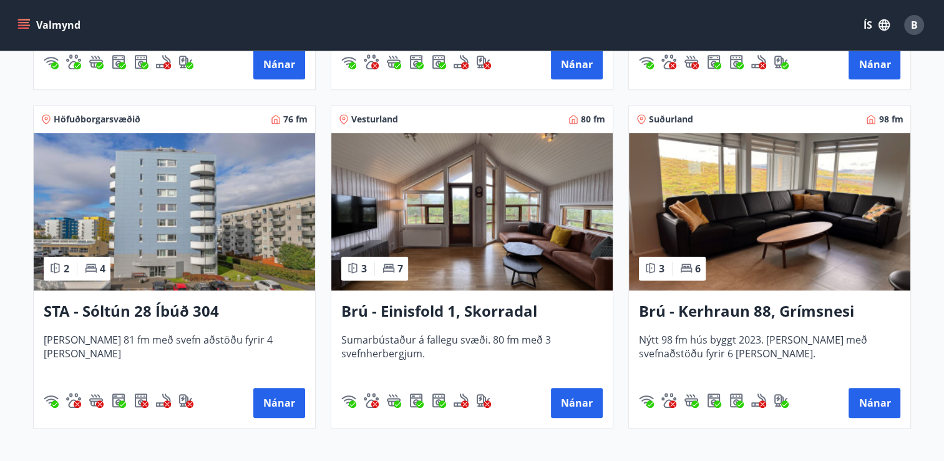
click at [481, 254] on img at bounding box center [471, 211] width 281 height 157
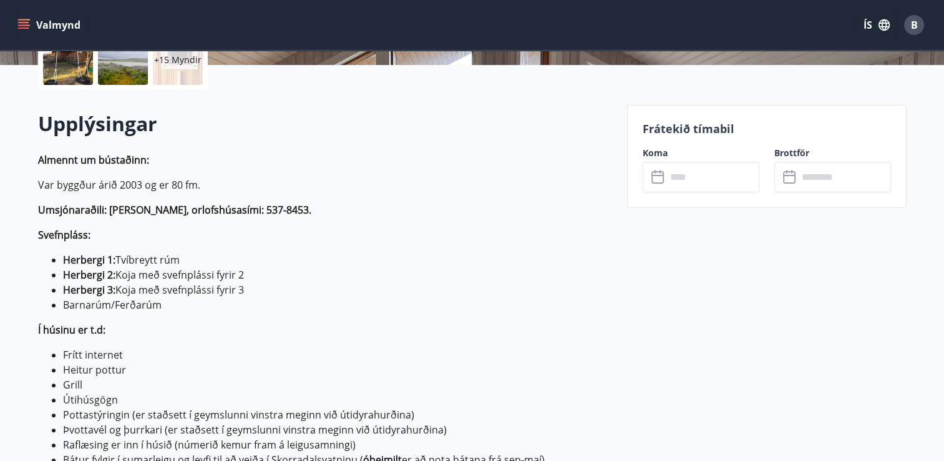
scroll to position [303, 0]
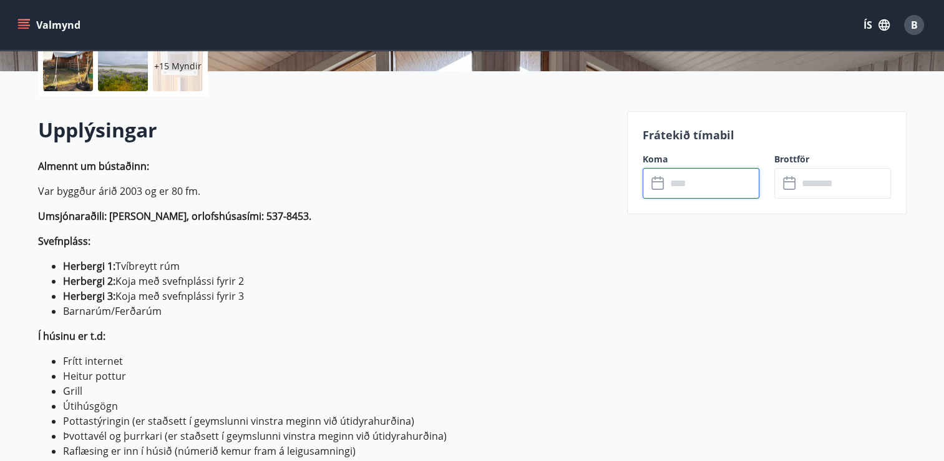
click at [706, 188] on input "text" at bounding box center [712, 183] width 93 height 31
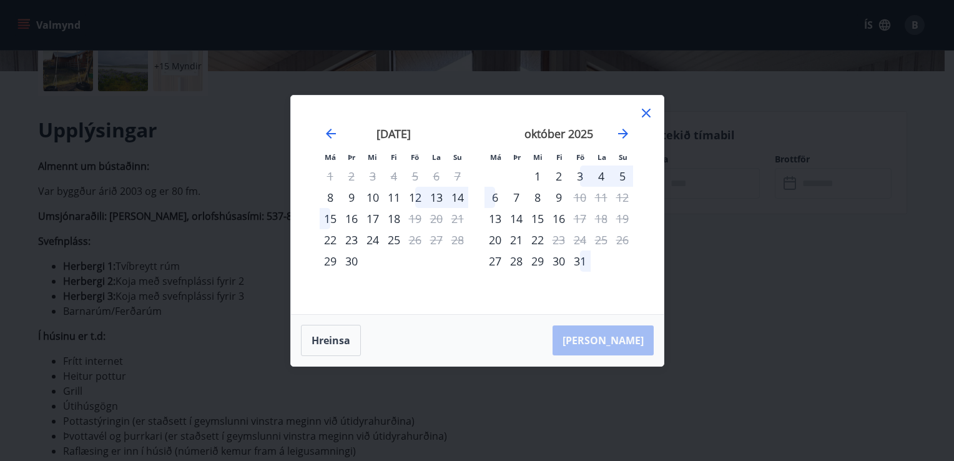
click at [644, 110] on icon at bounding box center [645, 112] width 15 height 15
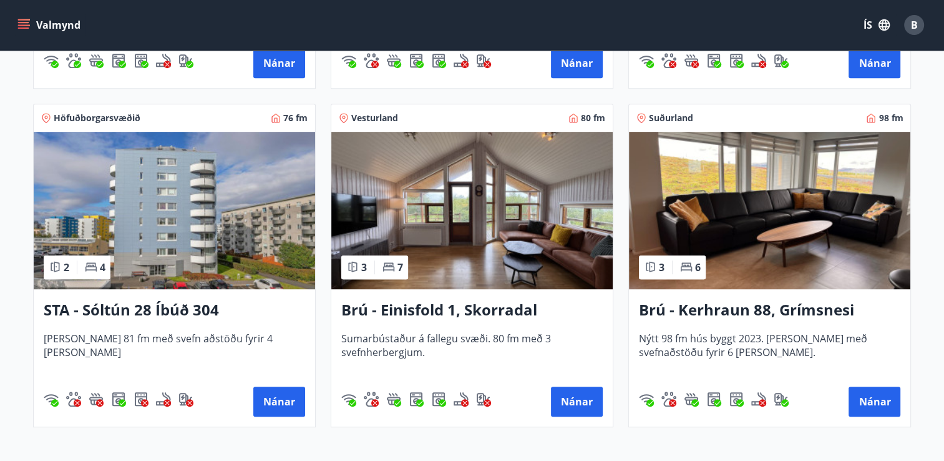
scroll to position [557, 0]
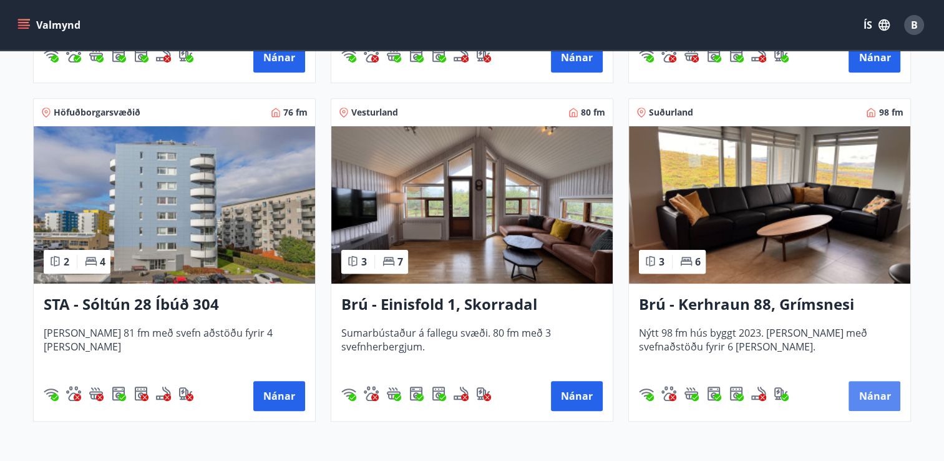
click at [870, 391] on button "Nánar" at bounding box center [875, 396] width 52 height 30
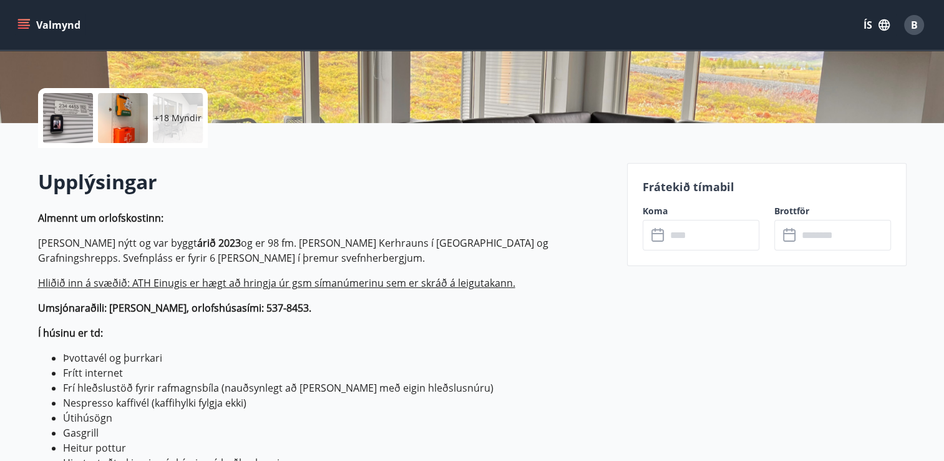
scroll to position [265, 0]
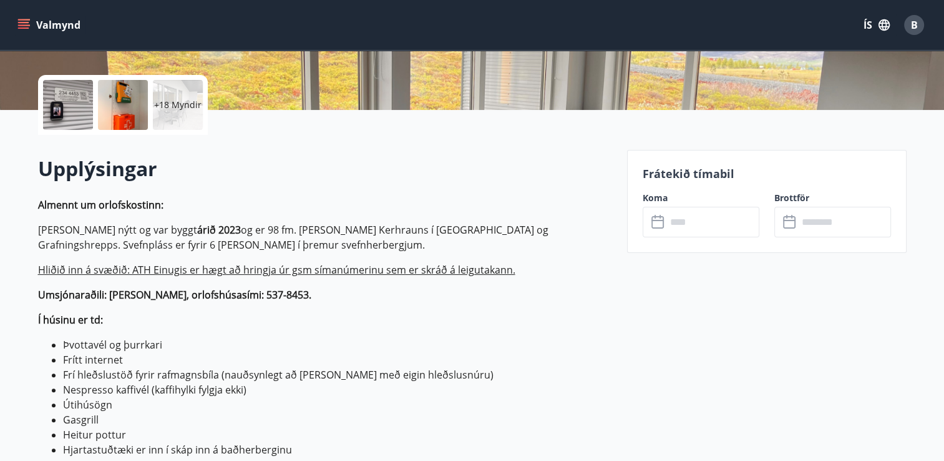
click at [679, 223] on input "text" at bounding box center [712, 222] width 93 height 31
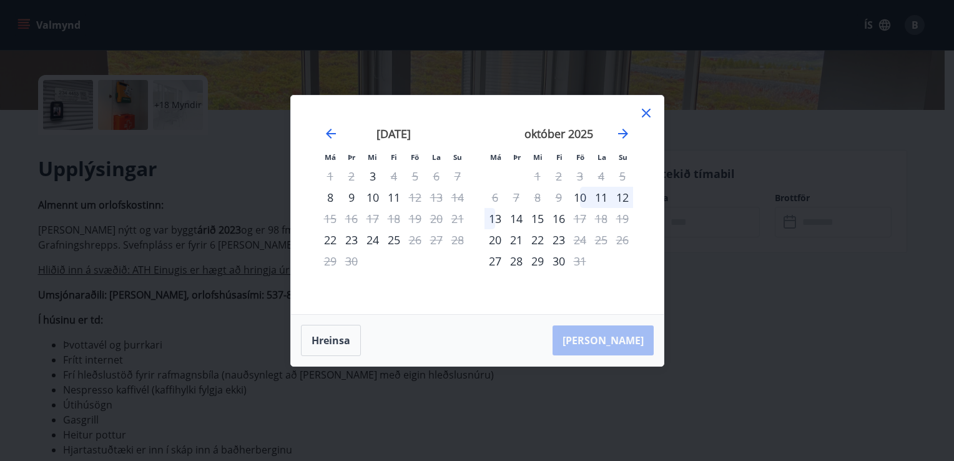
click at [679, 223] on div "Má Þr Mi Fi Fö La Su Má Þr Mi Fi Fö La Su [DATE] 1 2 3 4 5 6 7 8 9 10 11 12 13 …" at bounding box center [477, 230] width 954 height 461
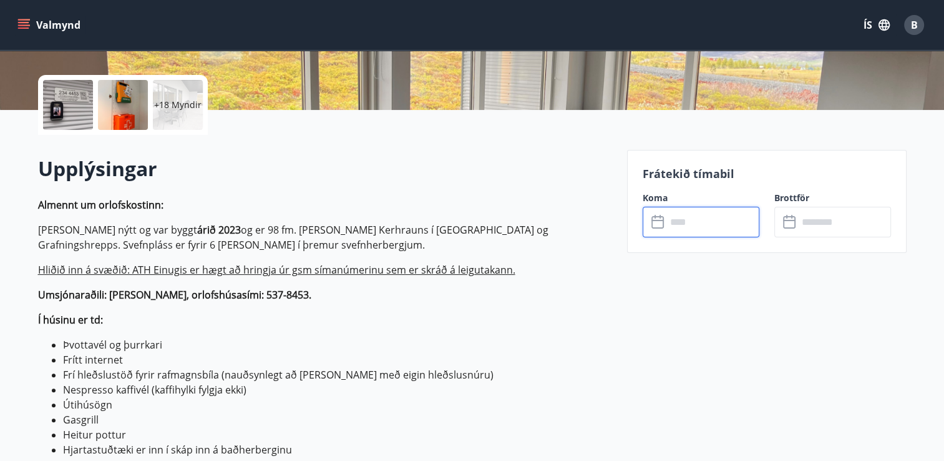
click at [681, 231] on input "text" at bounding box center [712, 222] width 93 height 31
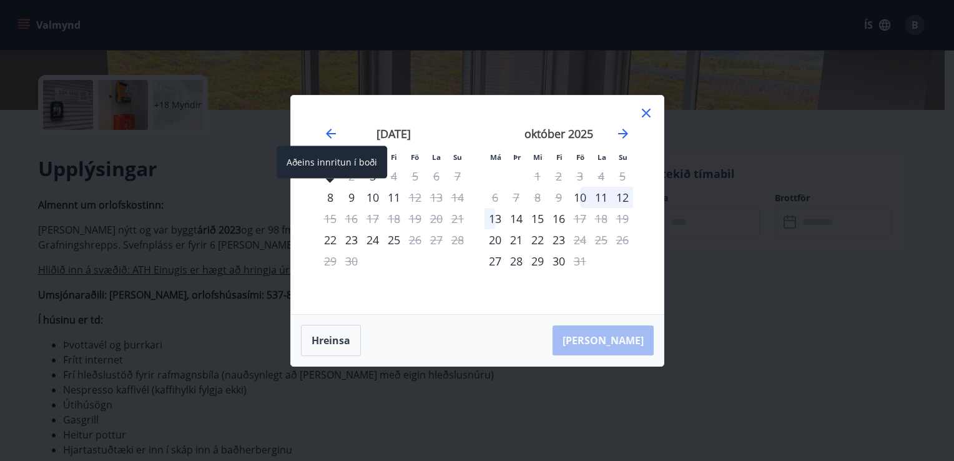
click at [328, 193] on div "8" at bounding box center [330, 197] width 21 height 21
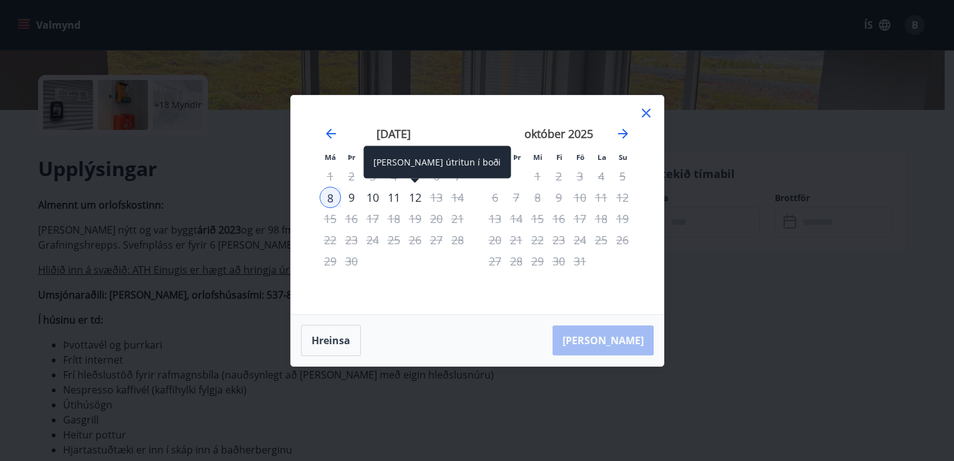
click at [419, 196] on div "12" at bounding box center [414, 197] width 21 height 21
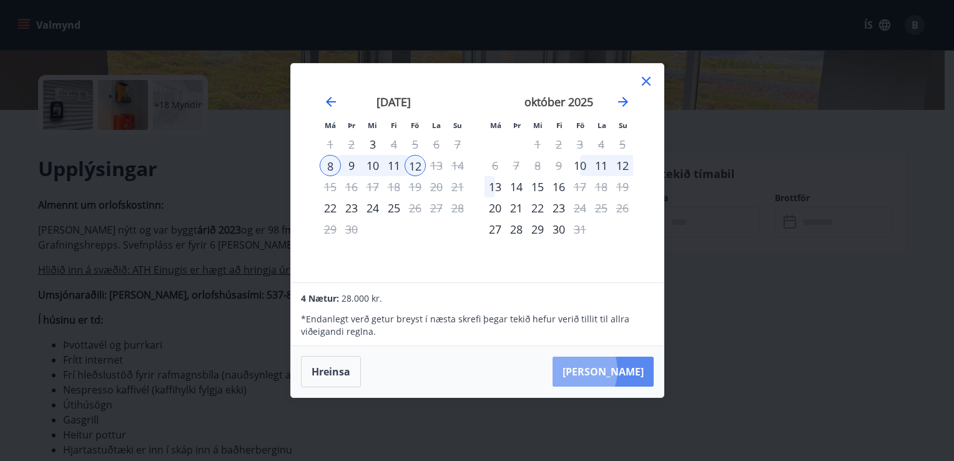
click at [608, 370] on button "[PERSON_NAME]" at bounding box center [602, 371] width 101 height 30
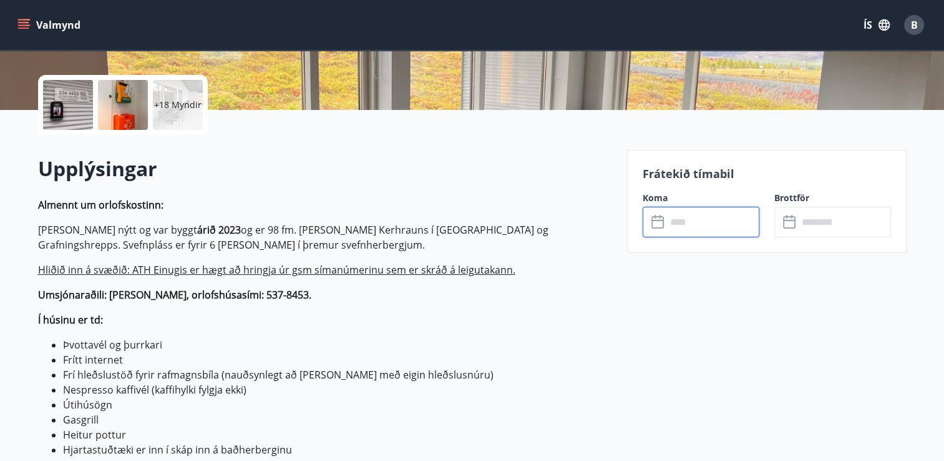
type input "******"
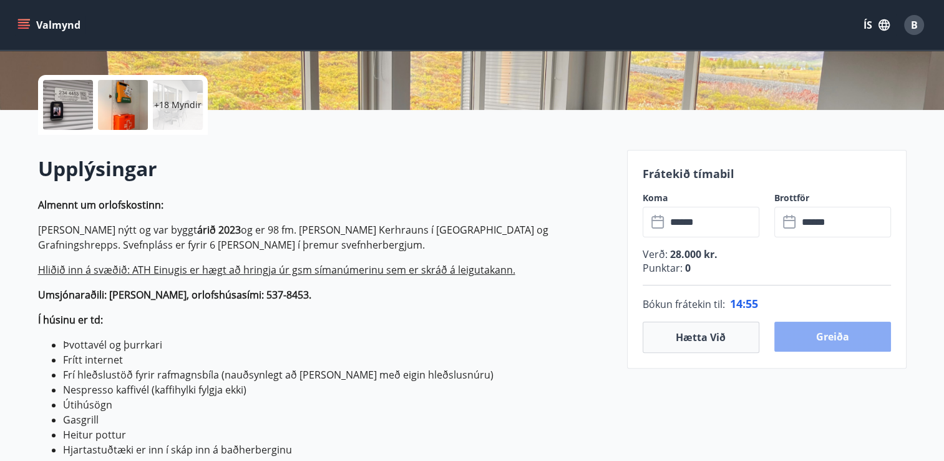
click at [839, 338] on button "Greiða" at bounding box center [832, 336] width 117 height 30
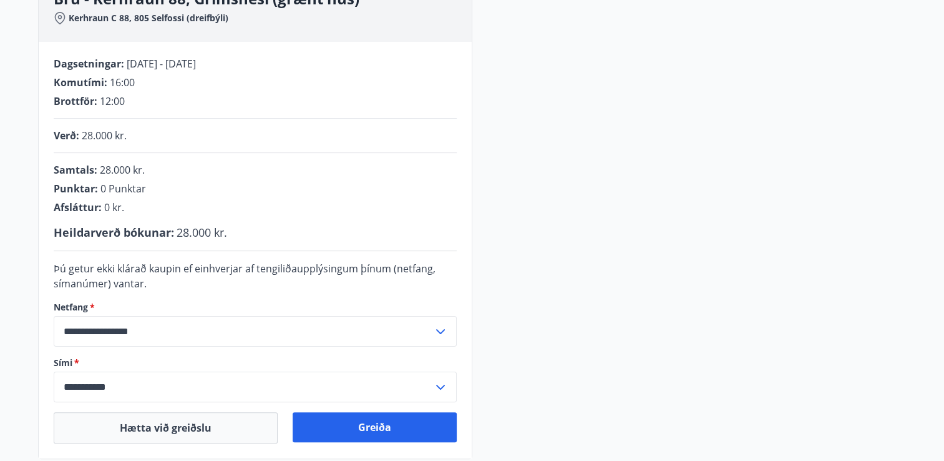
scroll to position [265, 0]
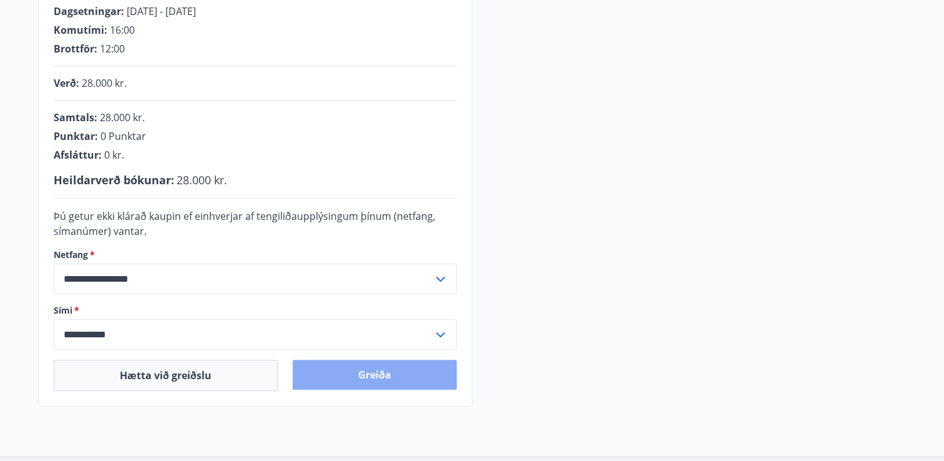
click at [368, 376] on button "Greiða" at bounding box center [375, 374] width 164 height 30
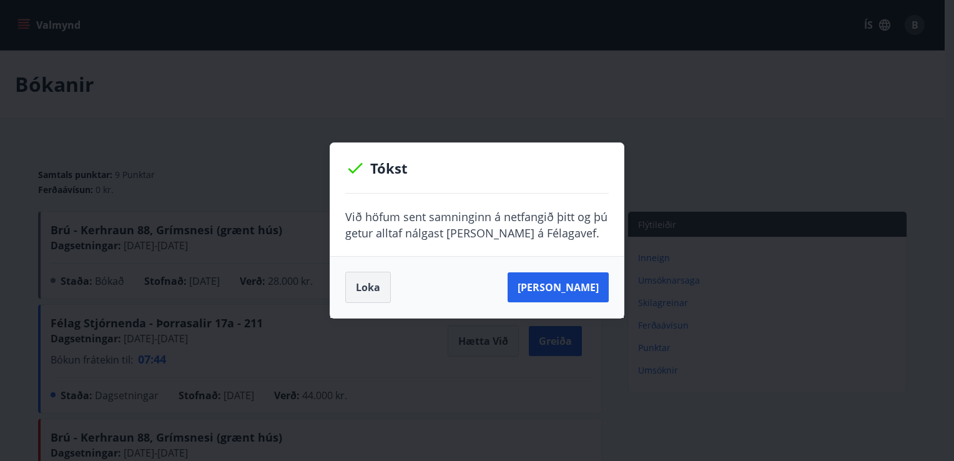
click at [367, 279] on button "Loka" at bounding box center [368, 286] width 46 height 31
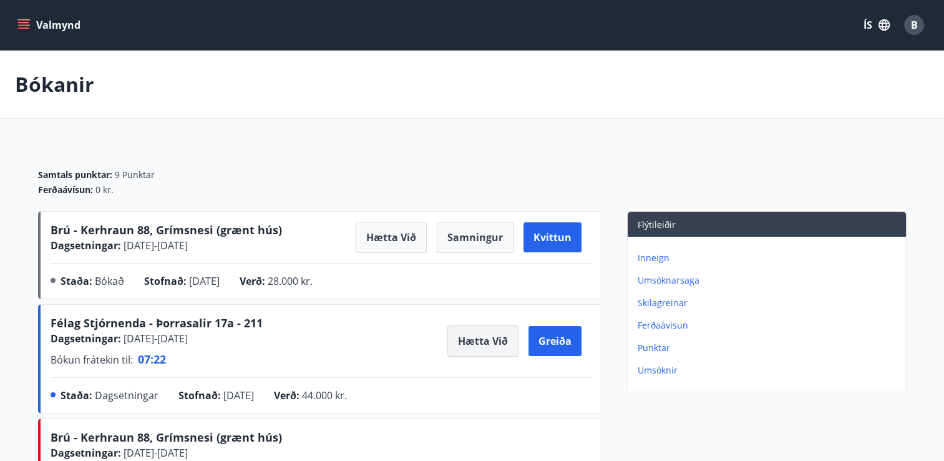
click at [499, 336] on button "Hætta við" at bounding box center [482, 340] width 71 height 31
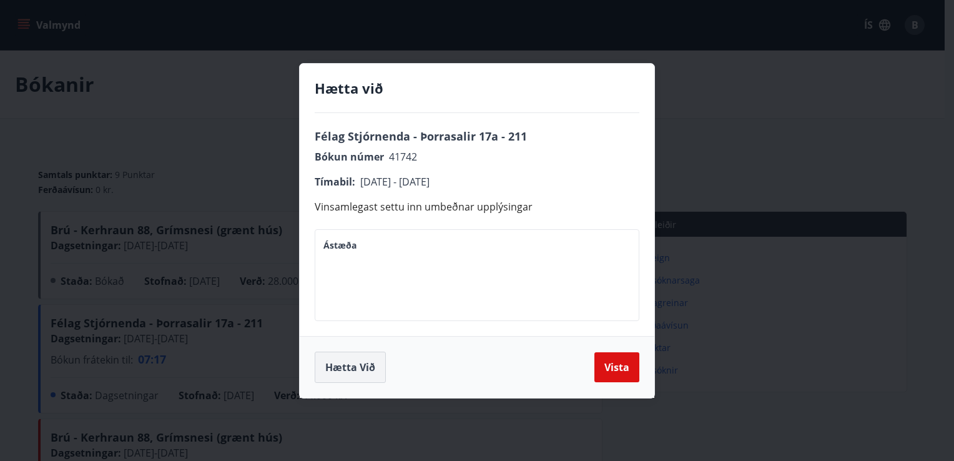
click at [329, 365] on button "Hætta við" at bounding box center [350, 366] width 71 height 31
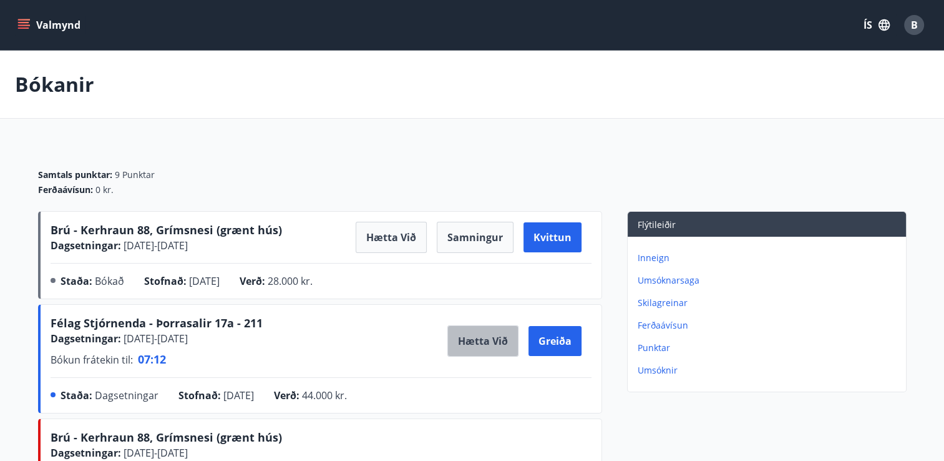
click at [481, 341] on button "Hætta við" at bounding box center [482, 340] width 71 height 31
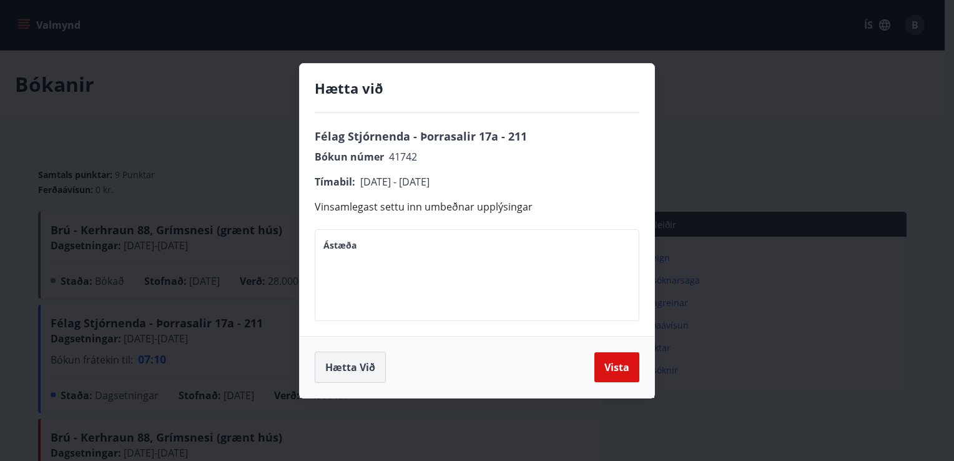
click at [345, 366] on button "Hætta við" at bounding box center [350, 366] width 71 height 31
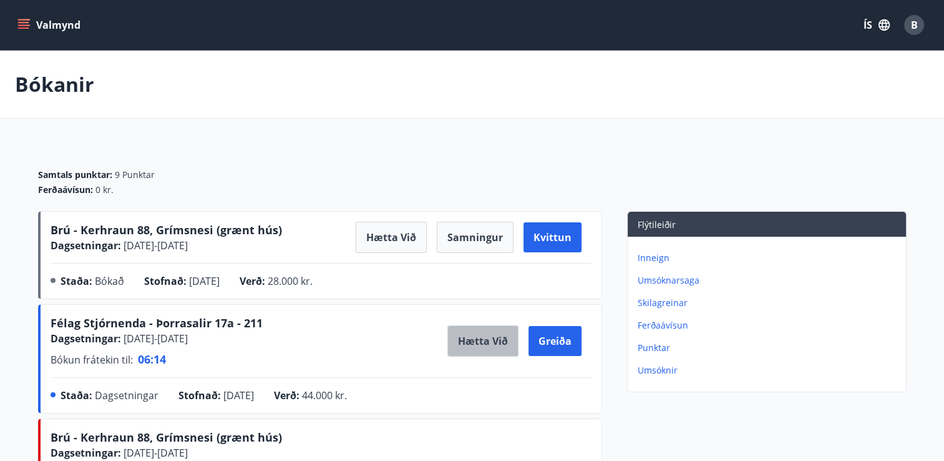
click at [477, 341] on button "Hætta við" at bounding box center [482, 340] width 71 height 31
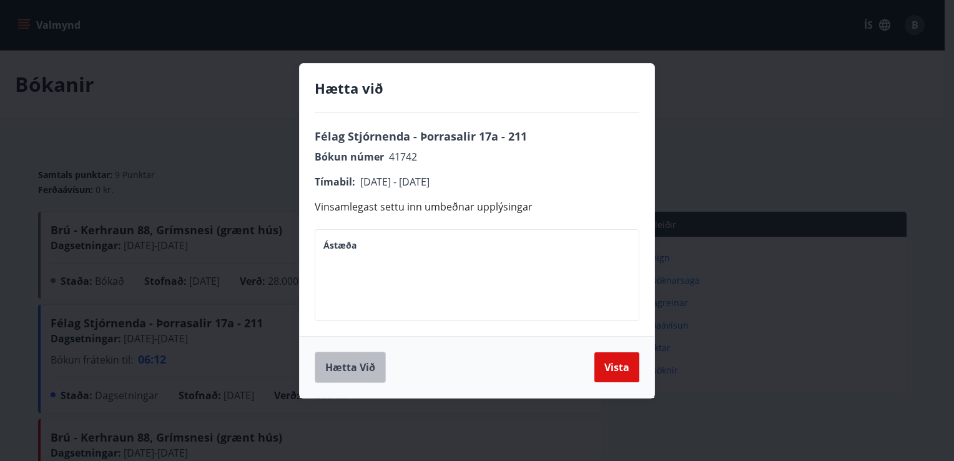
click at [346, 363] on button "Hætta við" at bounding box center [350, 366] width 71 height 31
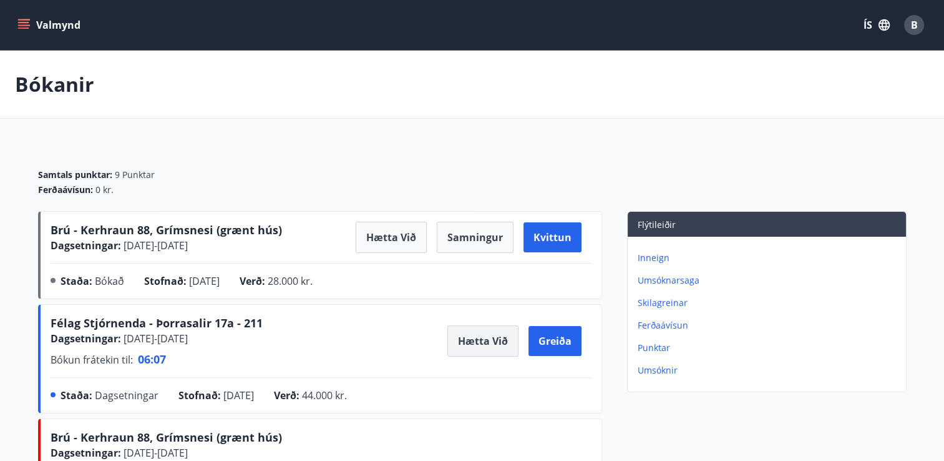
click at [474, 343] on button "Hætta við" at bounding box center [482, 340] width 71 height 31
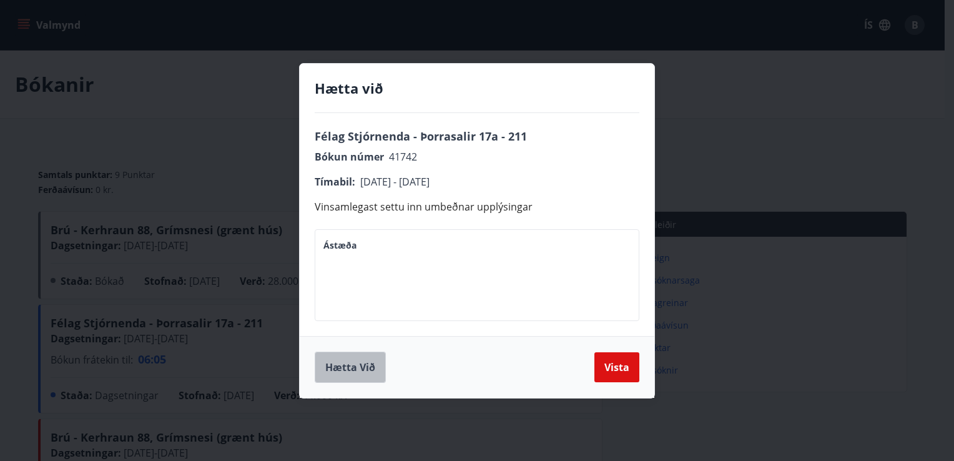
click at [348, 366] on button "Hætta við" at bounding box center [350, 366] width 71 height 31
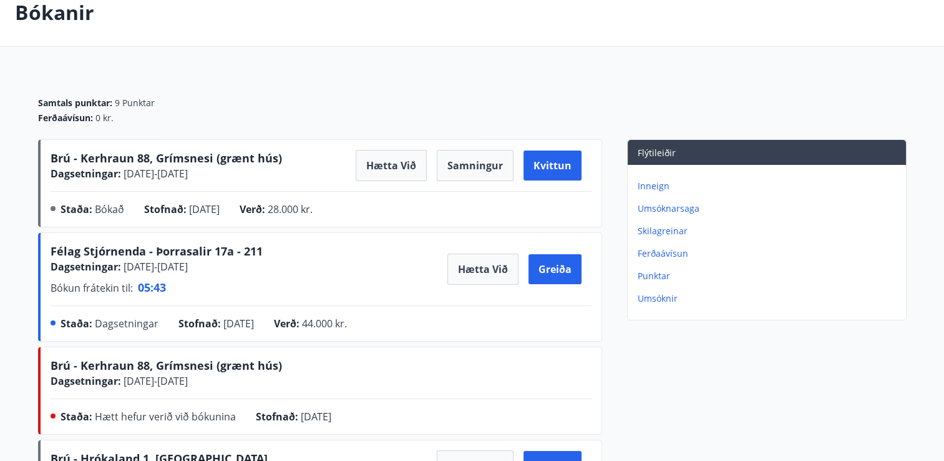
scroll to position [67, 0]
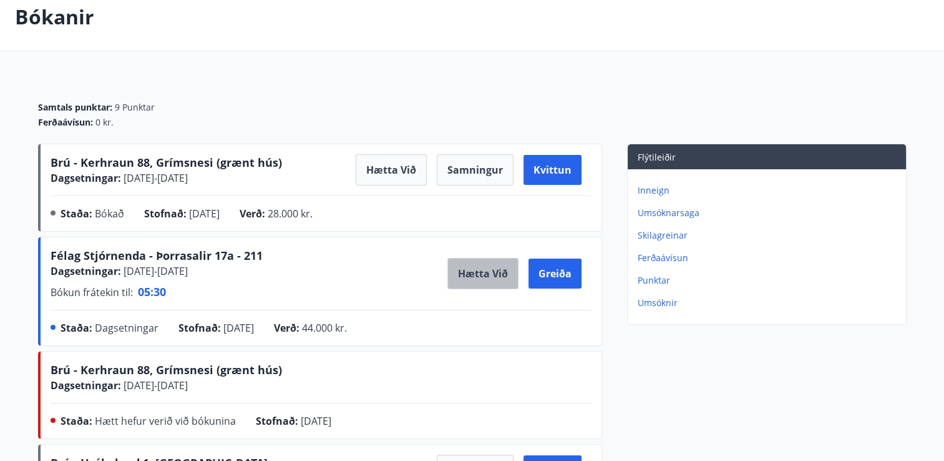
click at [469, 270] on button "Hætta við" at bounding box center [482, 273] width 71 height 31
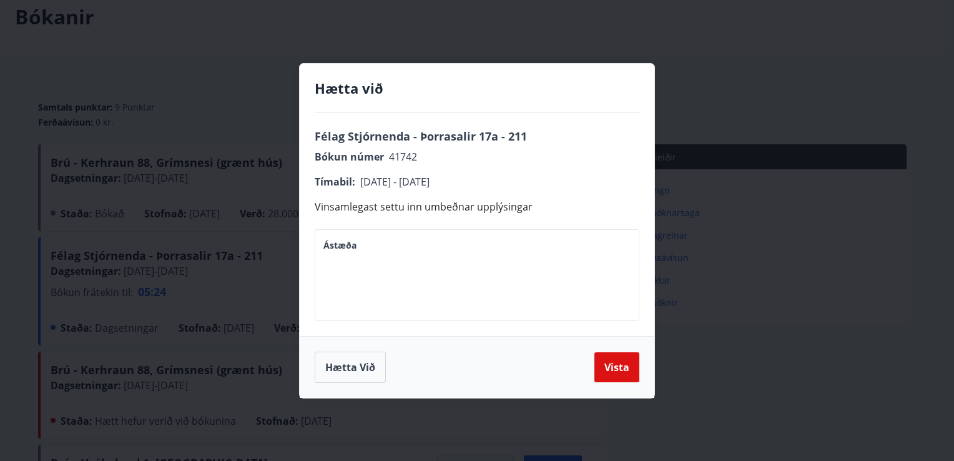
click at [334, 236] on div "* Ástæða" at bounding box center [477, 275] width 324 height 92
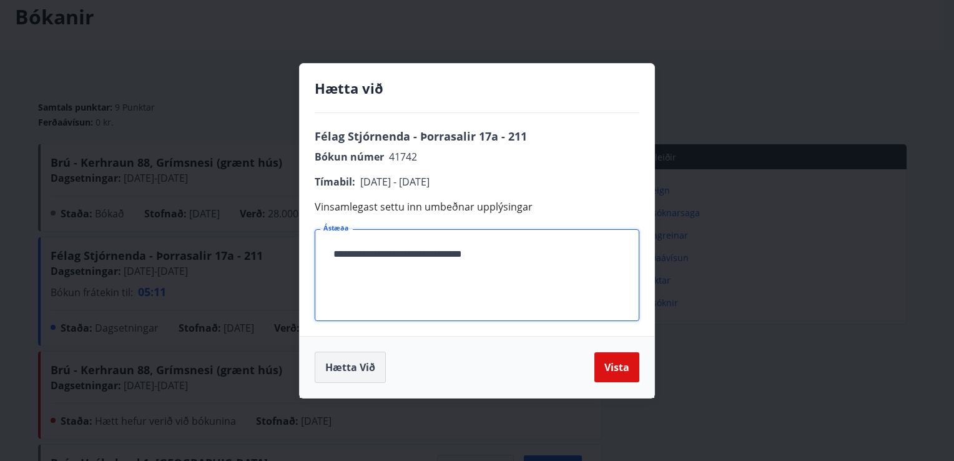
type textarea "**********"
click at [338, 369] on button "Hætta við" at bounding box center [350, 366] width 71 height 31
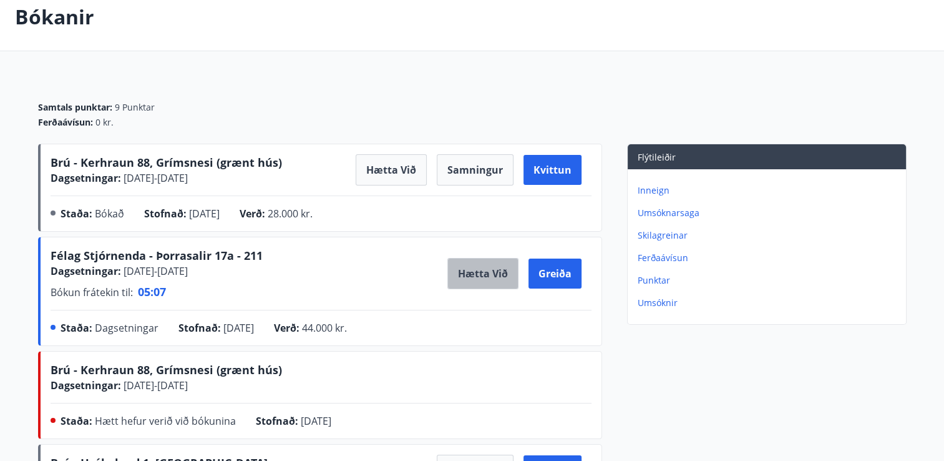
click at [459, 273] on button "Hætta við" at bounding box center [482, 273] width 71 height 31
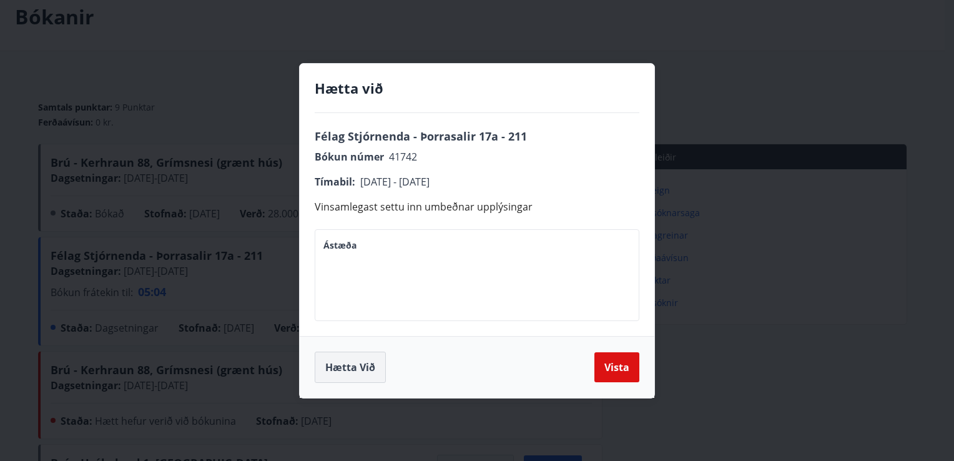
click at [329, 369] on button "Hætta við" at bounding box center [350, 366] width 71 height 31
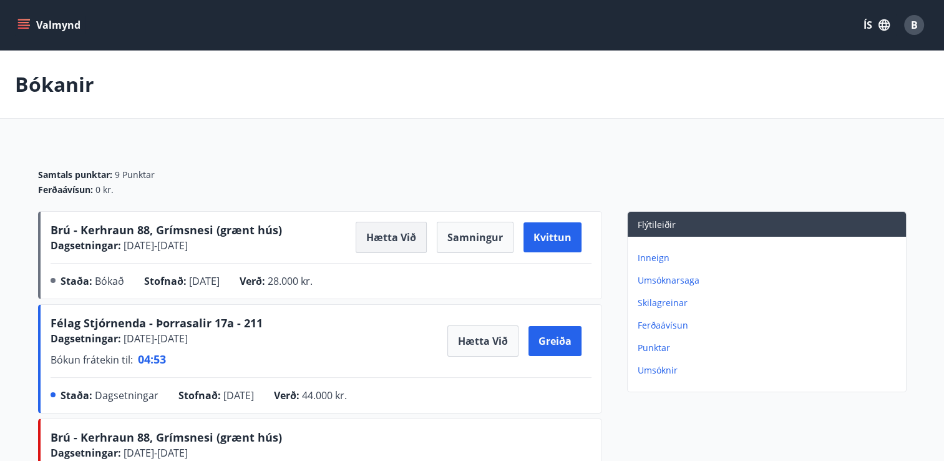
click at [371, 232] on button "Hætta við" at bounding box center [391, 237] width 71 height 31
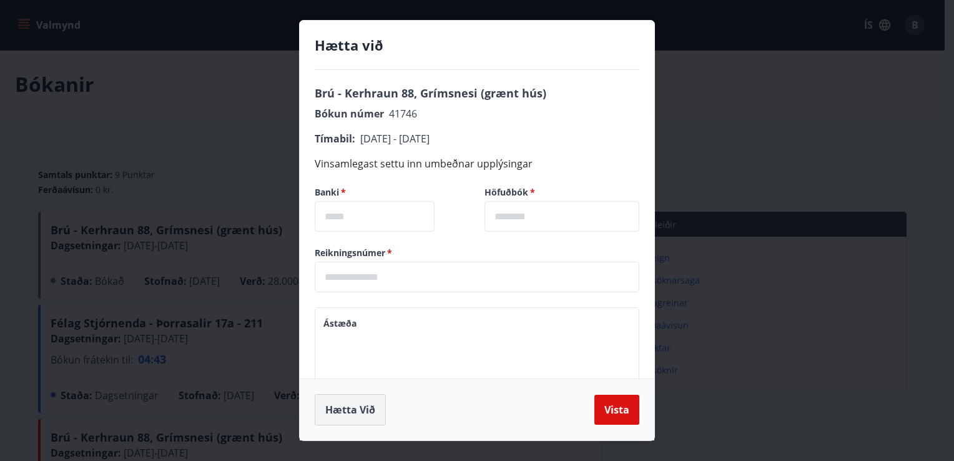
click at [343, 416] on button "Hætta við" at bounding box center [350, 409] width 71 height 31
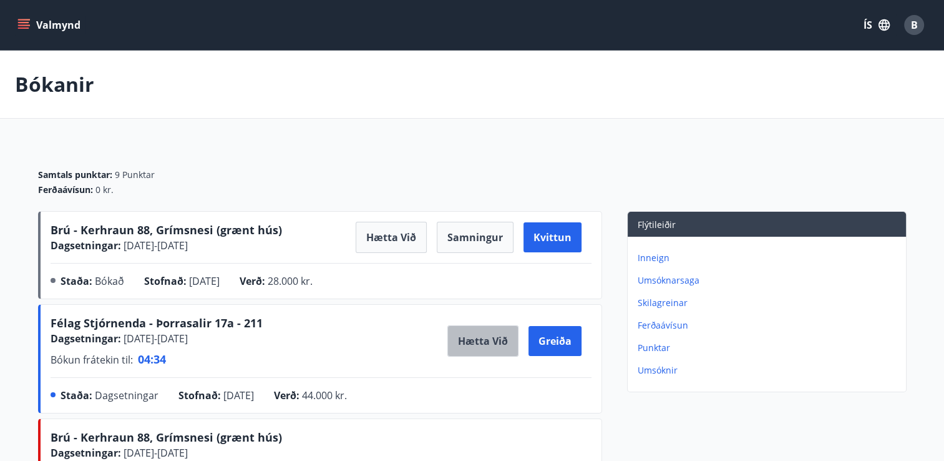
click at [472, 339] on button "Hætta við" at bounding box center [482, 340] width 71 height 31
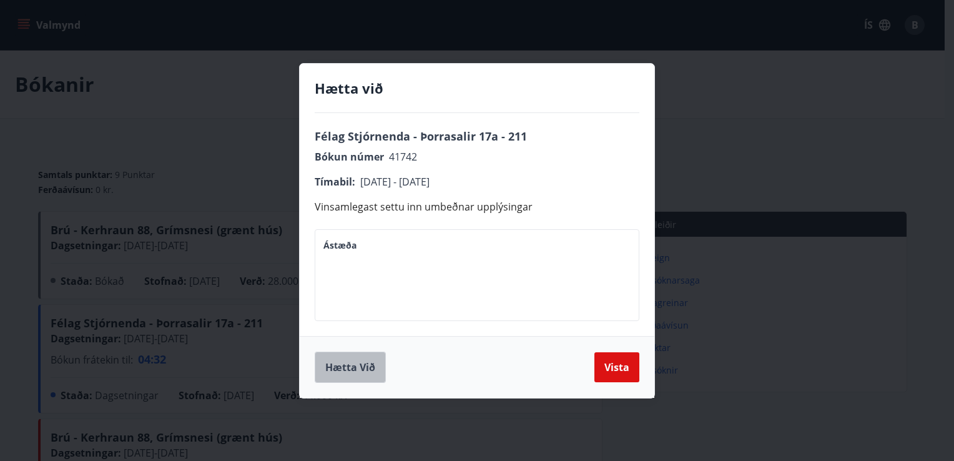
click at [338, 364] on button "Hætta við" at bounding box center [350, 366] width 71 height 31
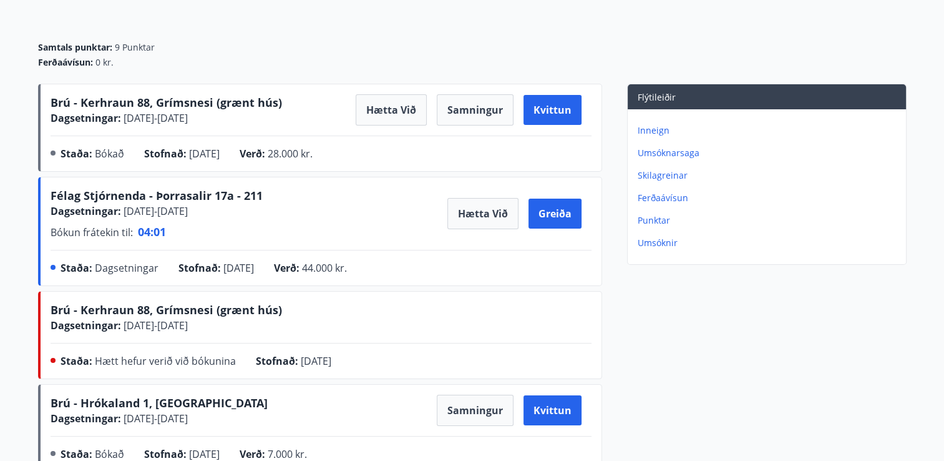
scroll to position [125, 0]
